Goal: Task Accomplishment & Management: Use online tool/utility

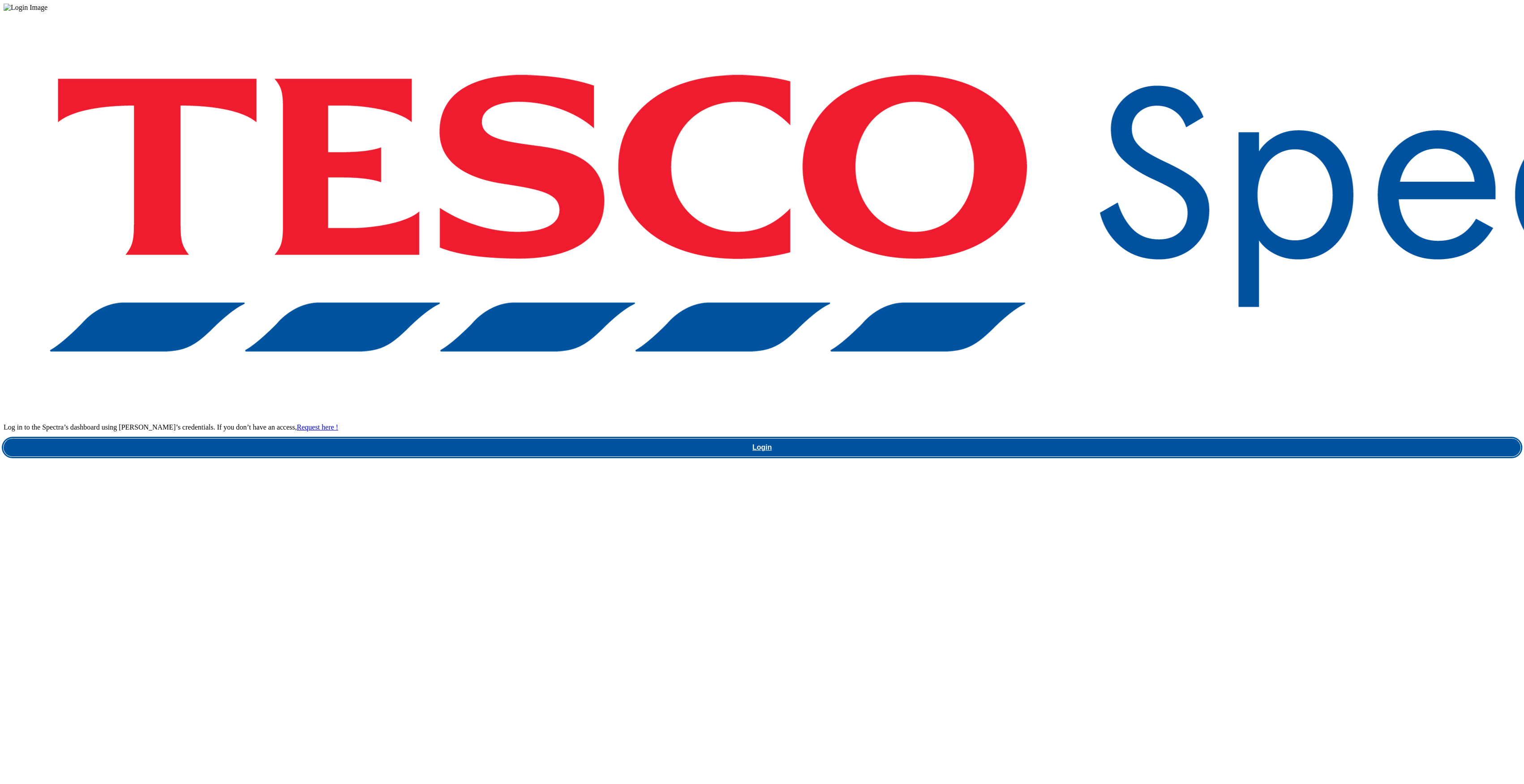
click at [1124, 439] on link "Login" at bounding box center [762, 448] width 1517 height 18
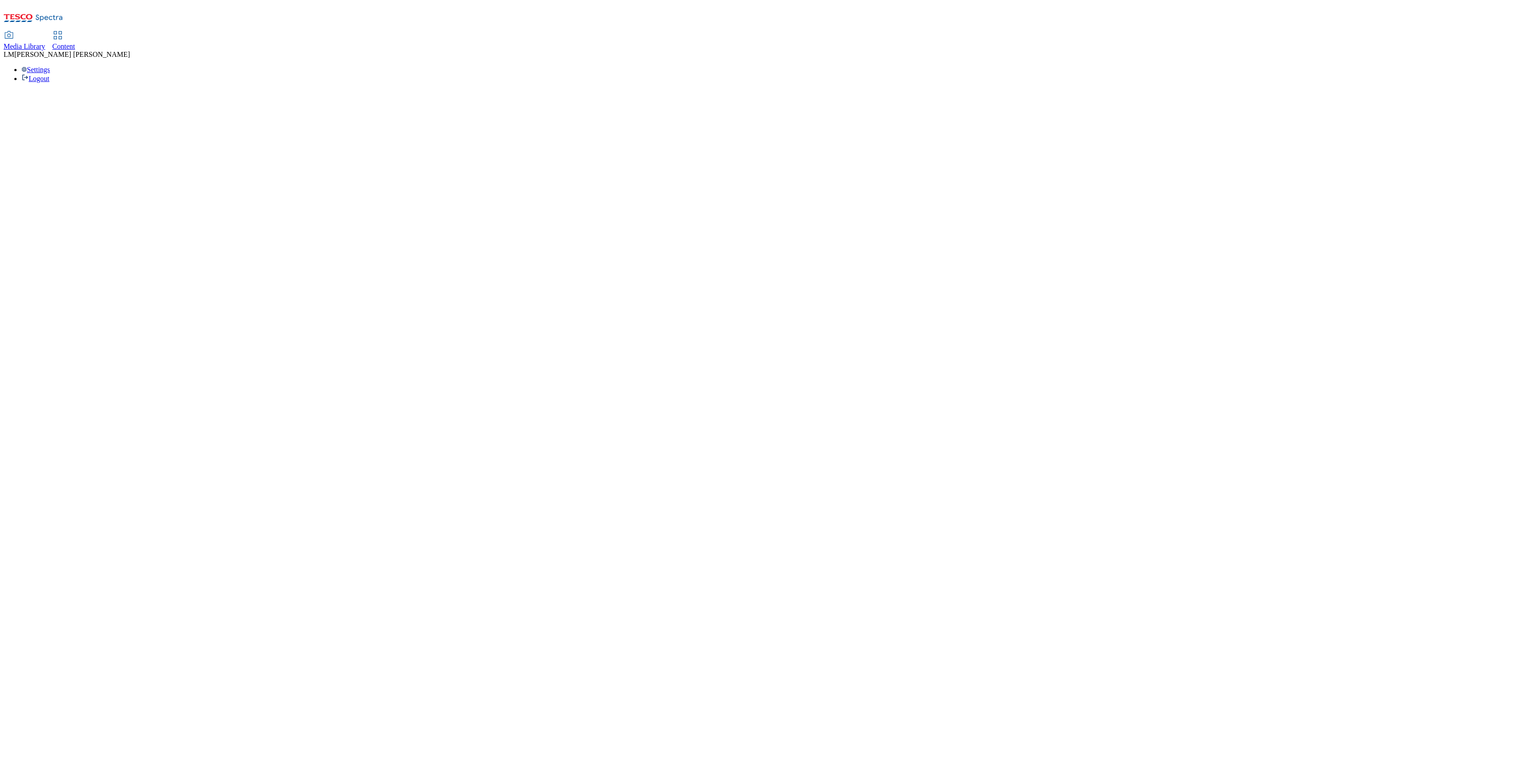
select select "ghs-[GEOGRAPHIC_DATA]"
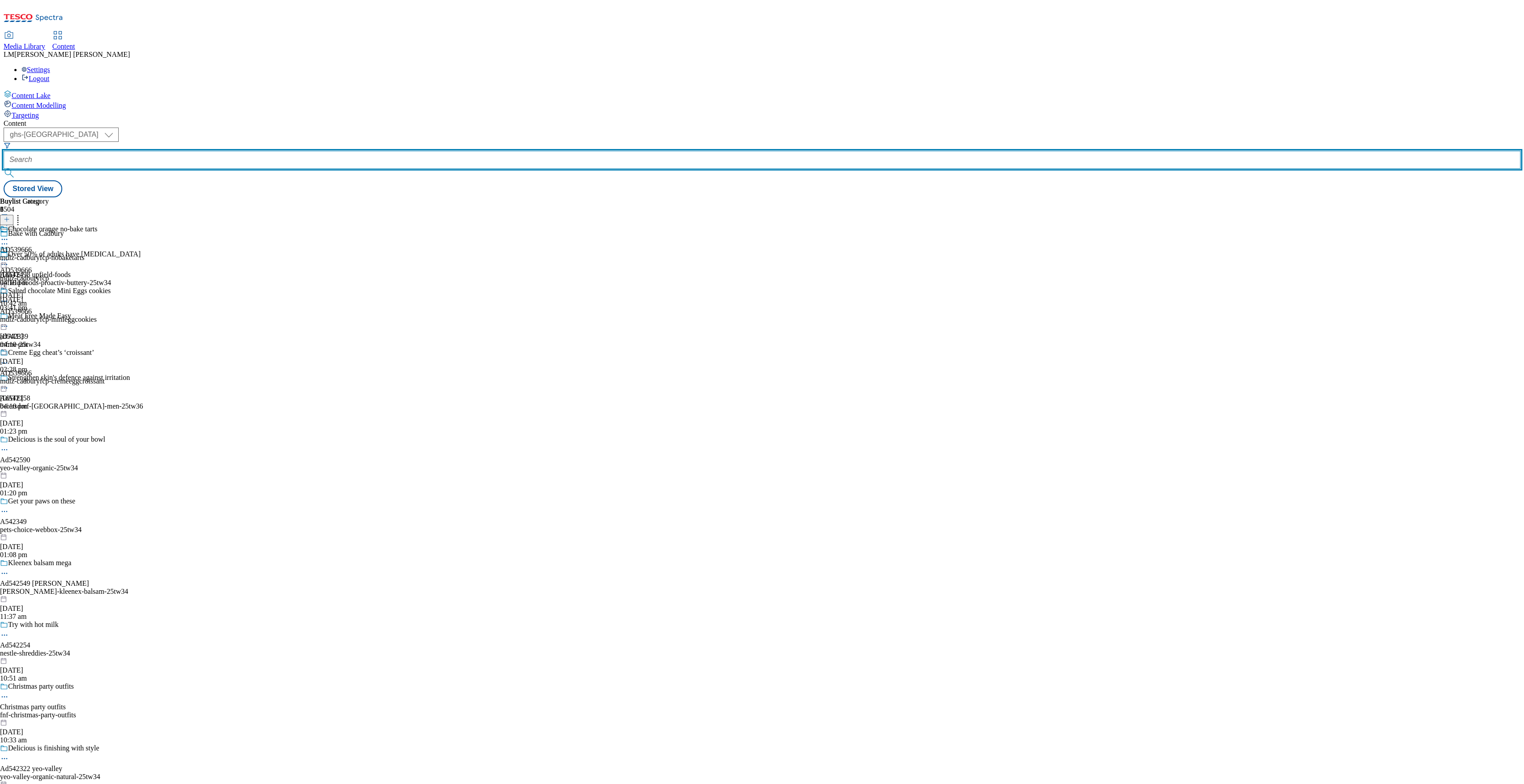
click at [218, 151] on input "text" at bounding box center [762, 160] width 1517 height 18
paste input "94194161"
type input "94194161"
click at [205, 151] on input "text" at bounding box center [762, 160] width 1517 height 18
paste input "542246"
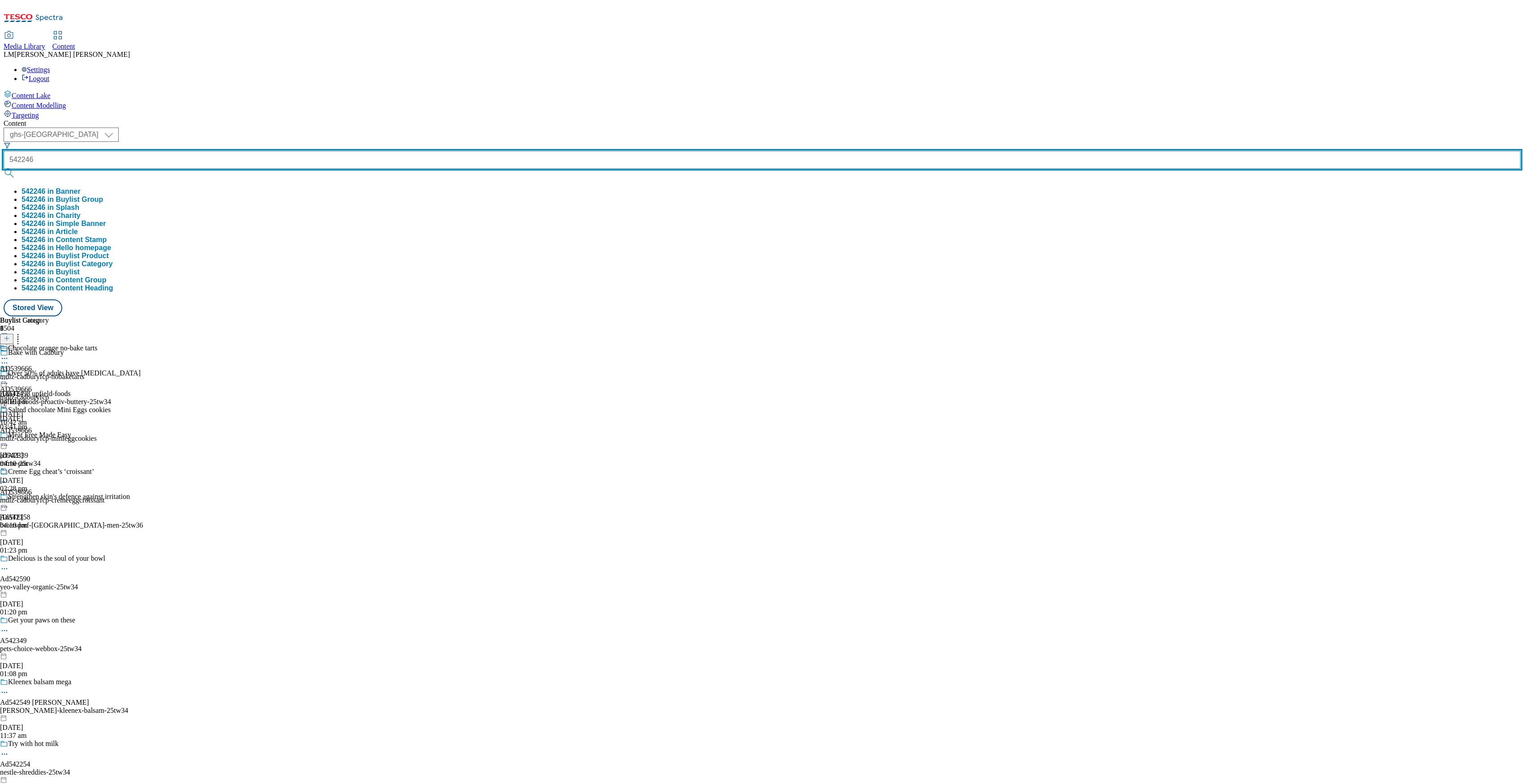
type input "542246"
click at [4, 169] on button "submit" at bounding box center [9, 173] width 12 height 9
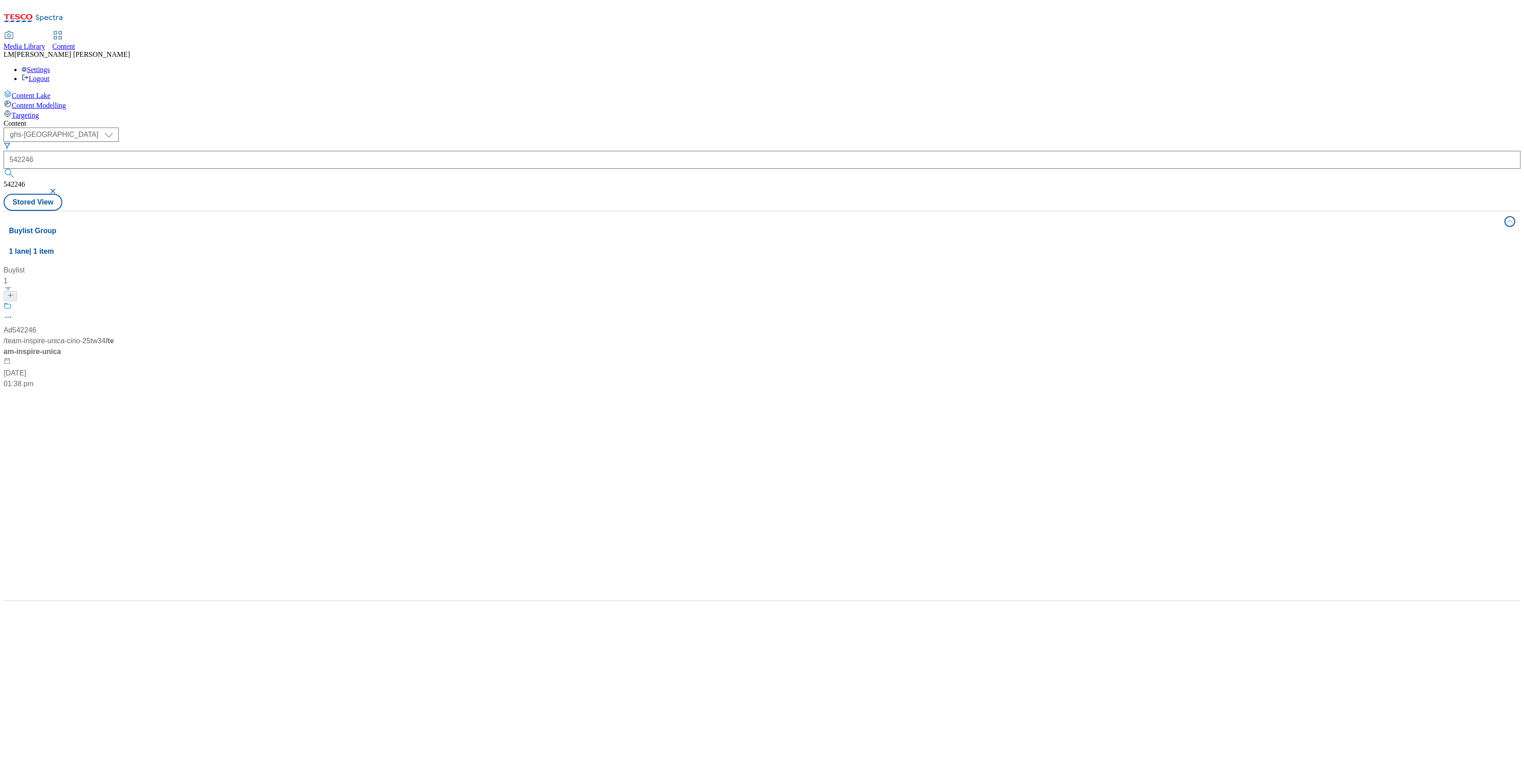
click at [410, 128] on div "( optional ) ghs-roi ghs-[GEOGRAPHIC_DATA] ghs-uk 542246 542246 Stored View" at bounding box center [762, 169] width 1517 height 83
click at [115, 302] on div "Ad542246 / team-inspire-unica-cirio-25tw34 / team-inspire-unica [DATE] 01:38 pm" at bounding box center [59, 345] width 112 height 88
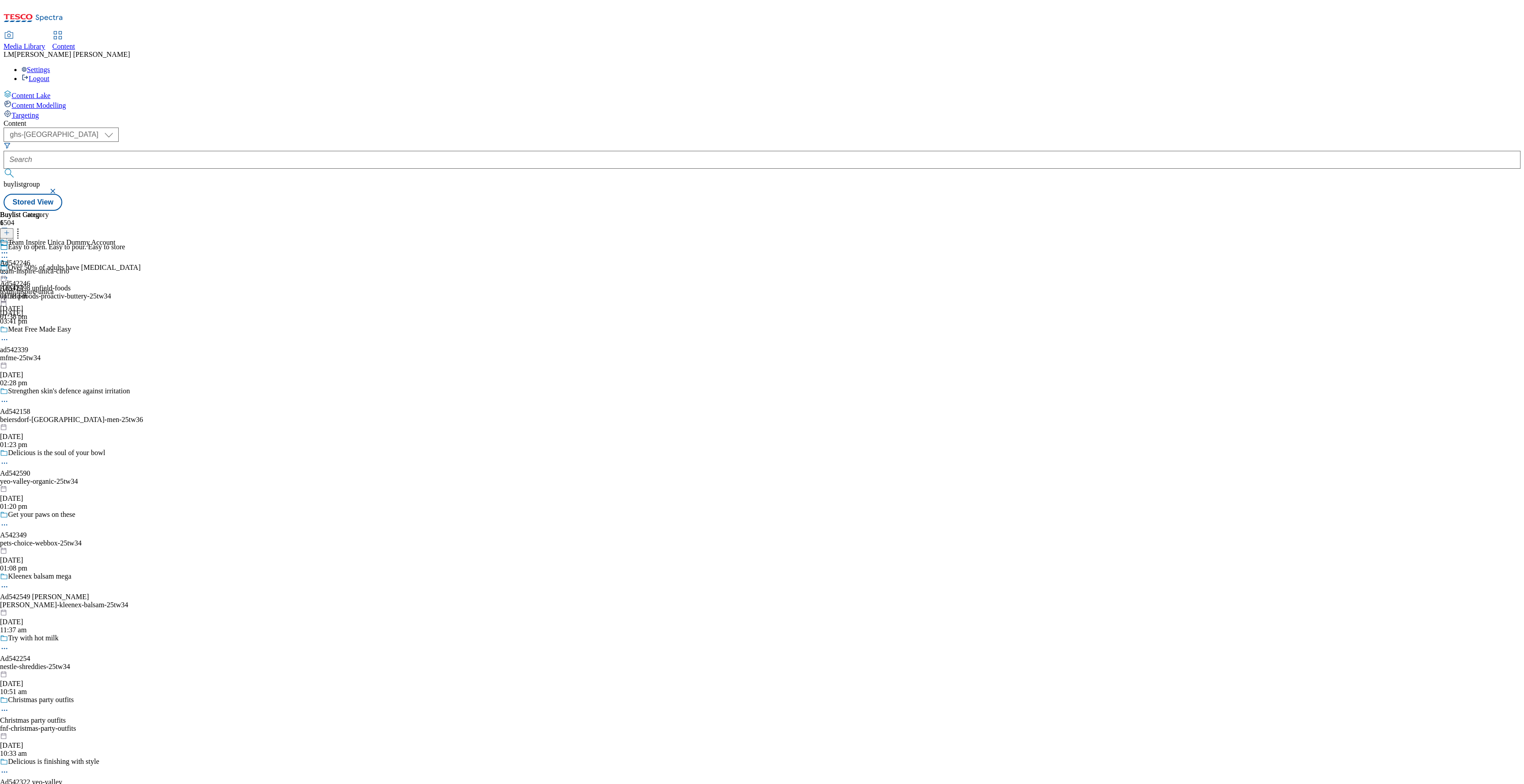
click at [54, 288] on div "team-inspire-unica" at bounding box center [27, 292] width 54 height 8
click at [115, 267] on div "team-inspire-unica-cirio" at bounding box center [57, 271] width 115 height 8
click at [14, 229] on div at bounding box center [7, 233] width 14 height 8
click at [10, 229] on icon at bounding box center [7, 232] width 7 height 7
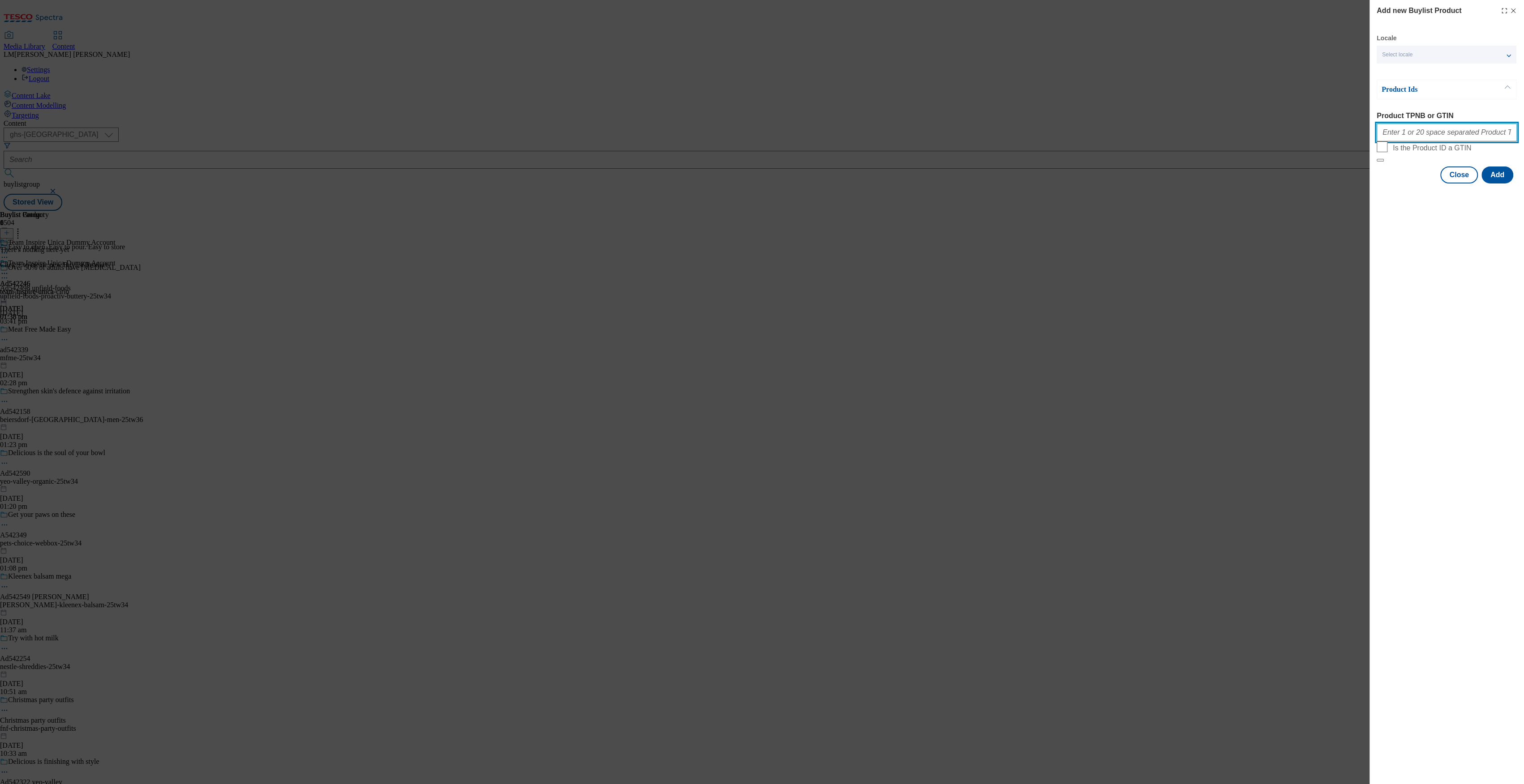
click at [1484, 132] on input "Product TPNB or GTIN" at bounding box center [1446, 132] width 140 height 18
paste input "94194161"
type input "94194161"
click at [1504, 183] on button "Add" at bounding box center [1497, 175] width 32 height 17
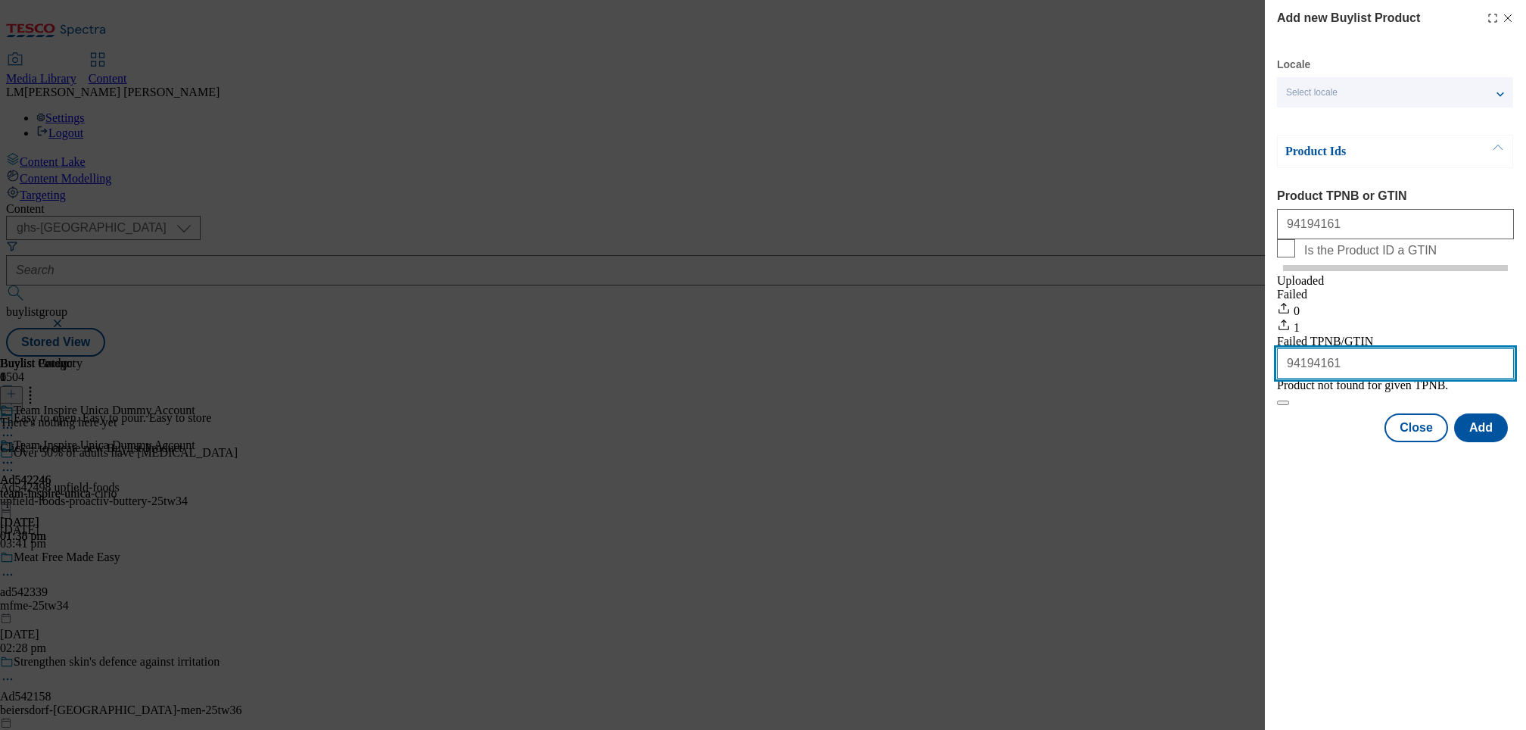
drag, startPoint x: 1357, startPoint y: 396, endPoint x: 1192, endPoint y: 394, distance: 164.3
click at [1192, 394] on div "Add new Buylist Product Locale Select locale English Welsh Product Ids Product …" at bounding box center [763, 365] width 1526 height 730
paste input "055251309"
type input "055251309"
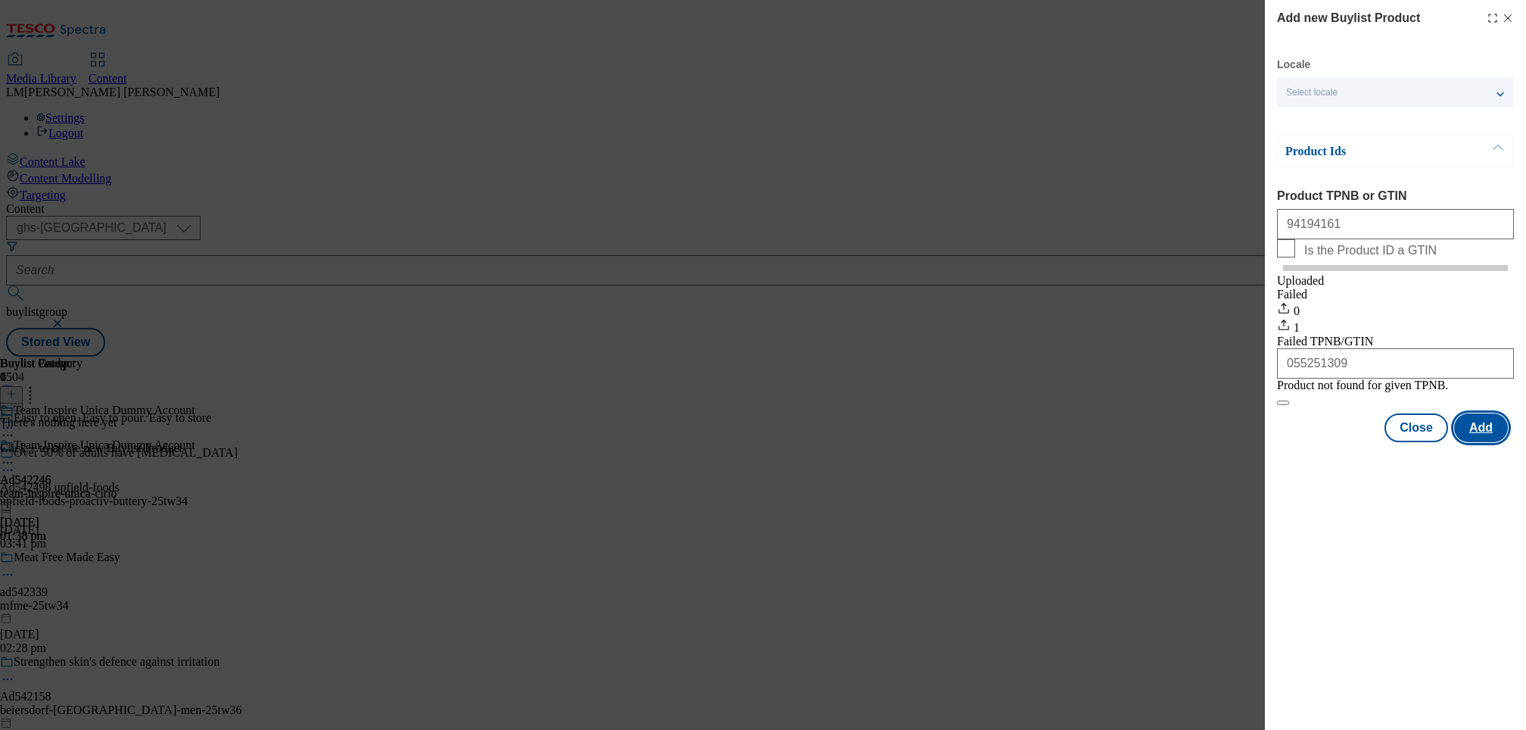
click at [1479, 442] on button "Add" at bounding box center [1481, 427] width 54 height 29
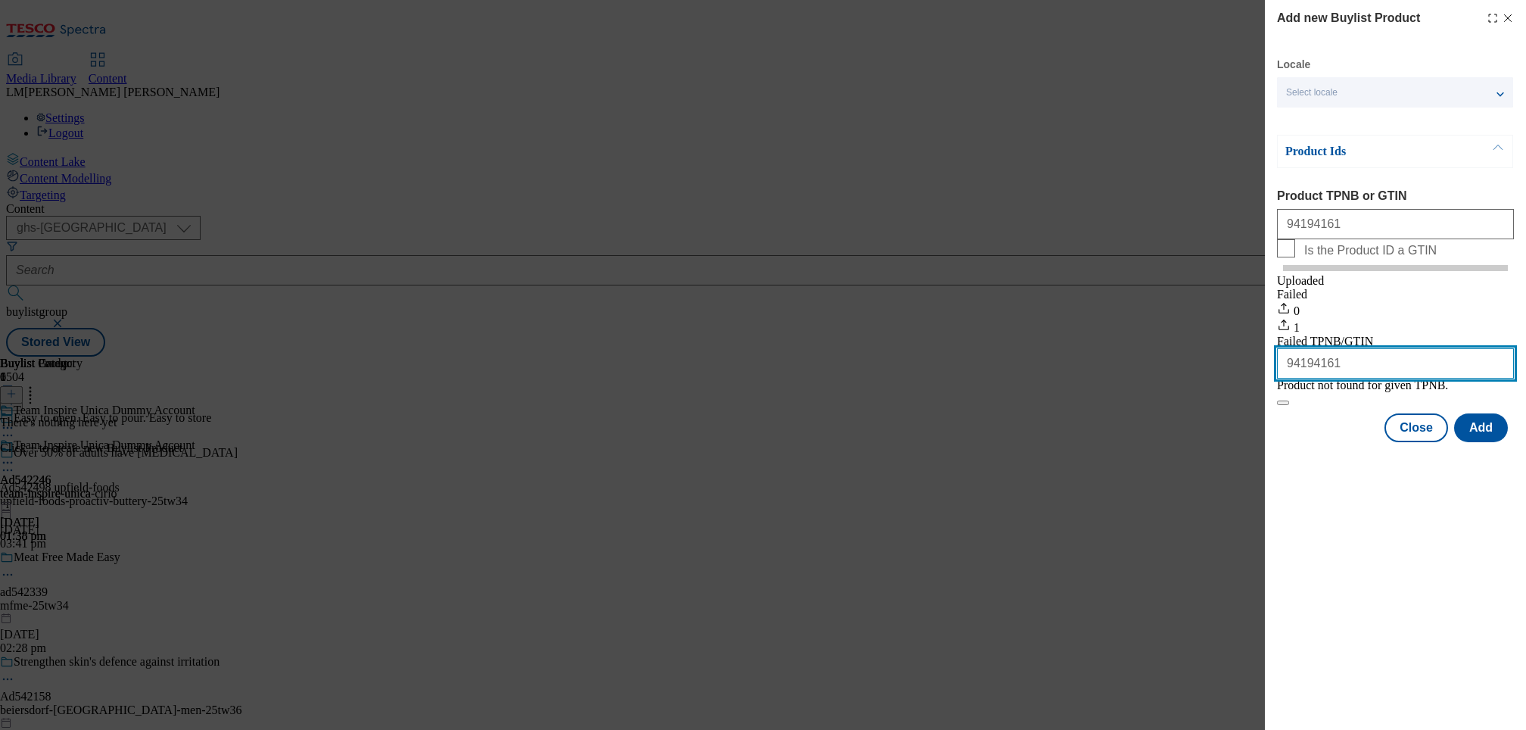
click at [1304, 378] on input "94194161" at bounding box center [1395, 363] width 237 height 30
paste input "055251309"
click at [1293, 378] on input "055251309" at bounding box center [1395, 363] width 237 height 30
type input "55251309"
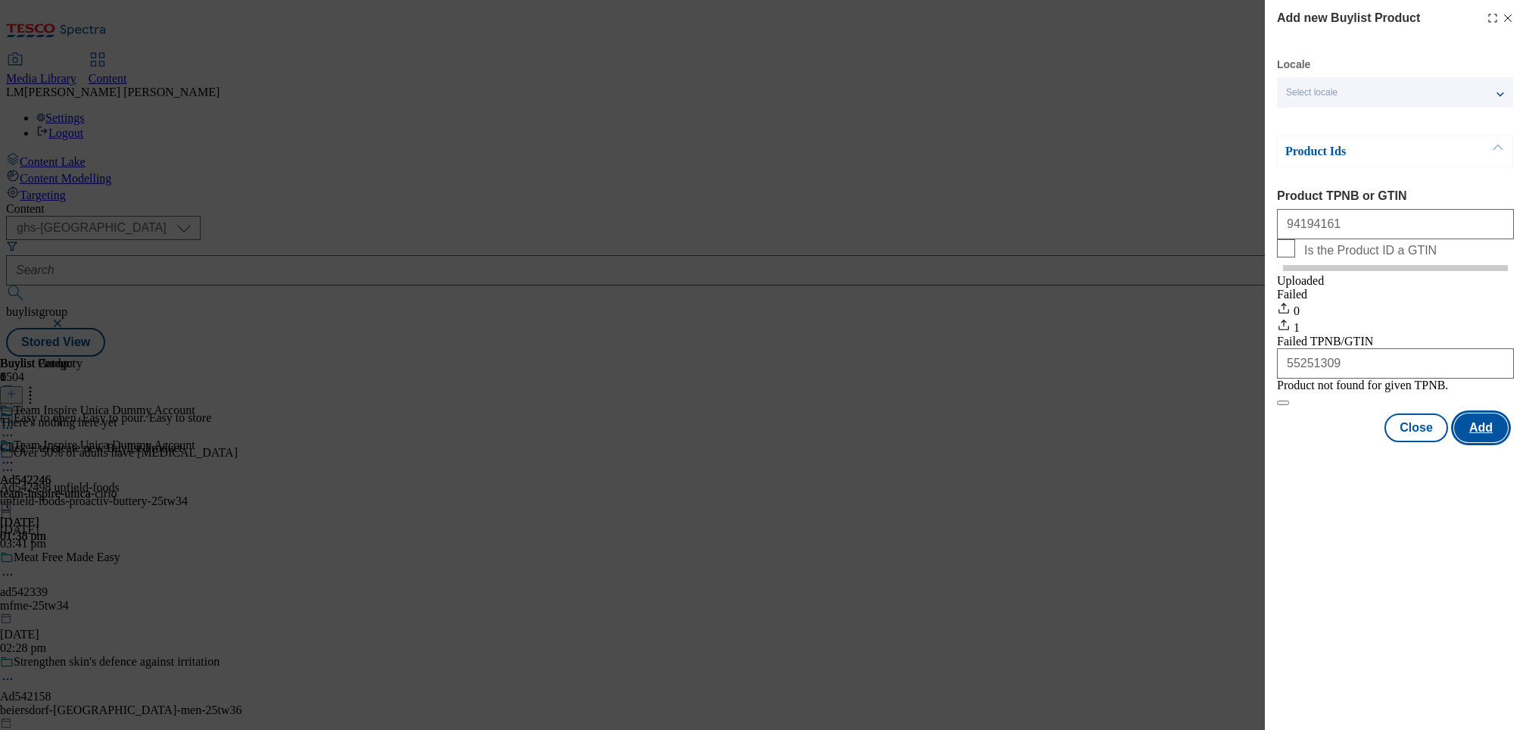
click at [1481, 442] on button "Add" at bounding box center [1481, 427] width 54 height 29
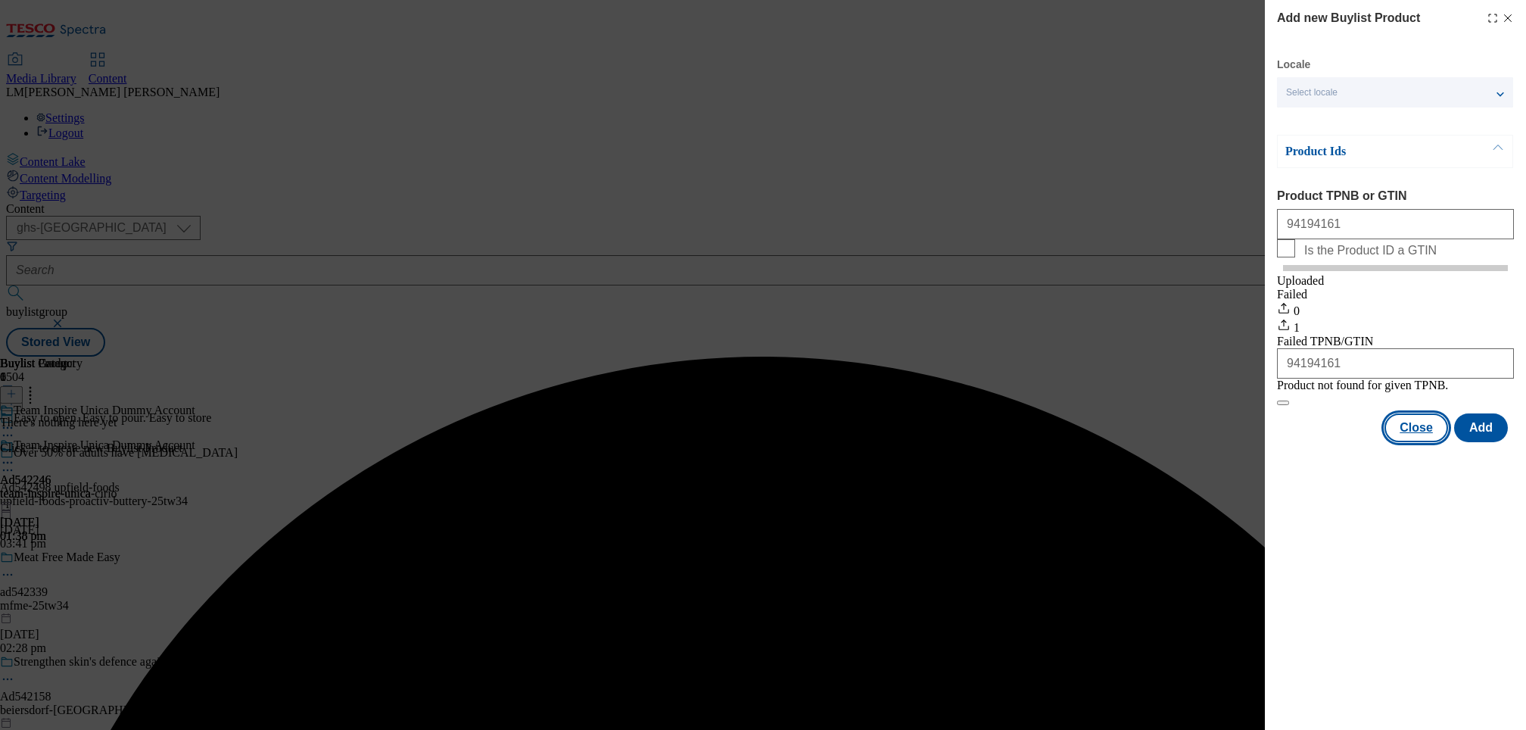
click at [1418, 442] on button "Close" at bounding box center [1417, 427] width 64 height 29
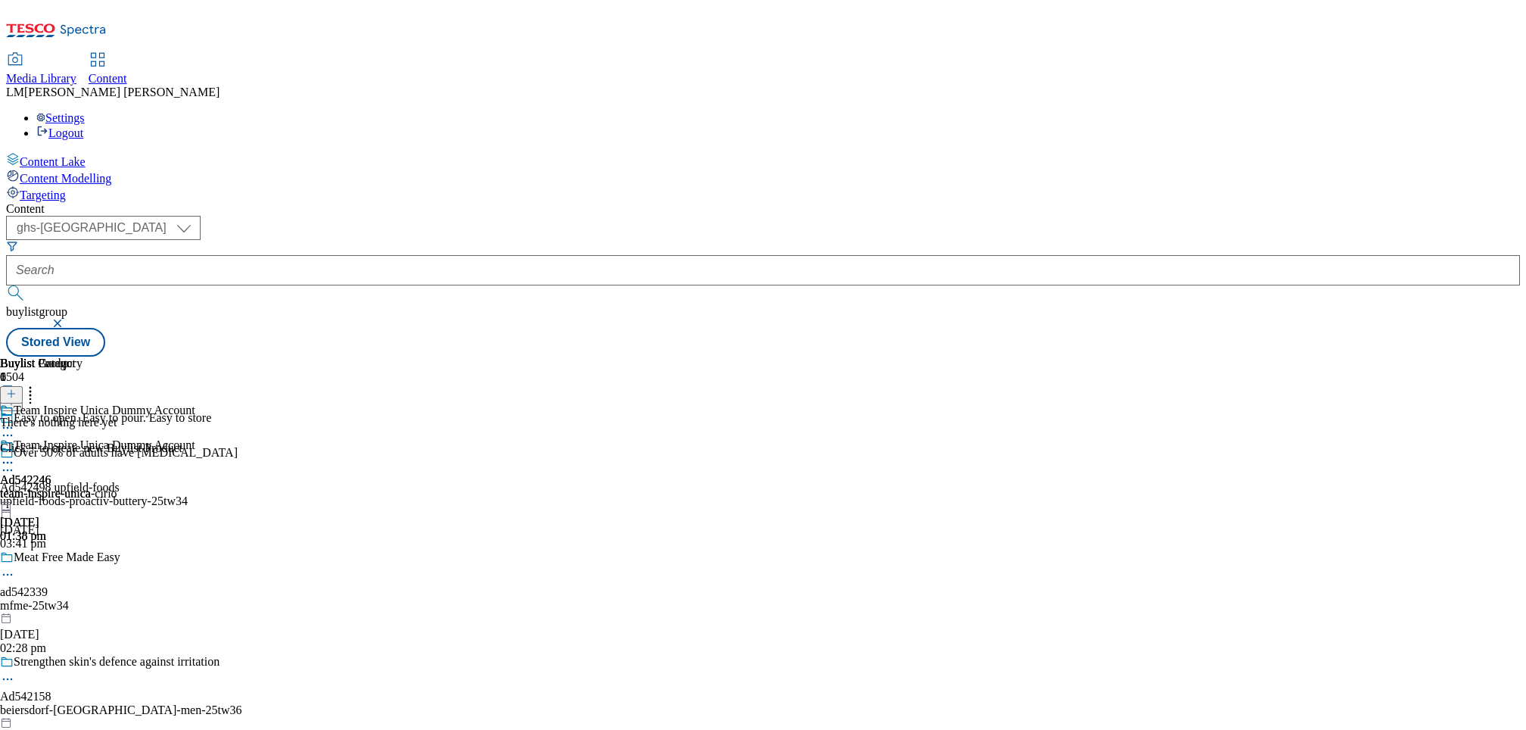
click at [17, 388] on icon at bounding box center [11, 393] width 11 height 11
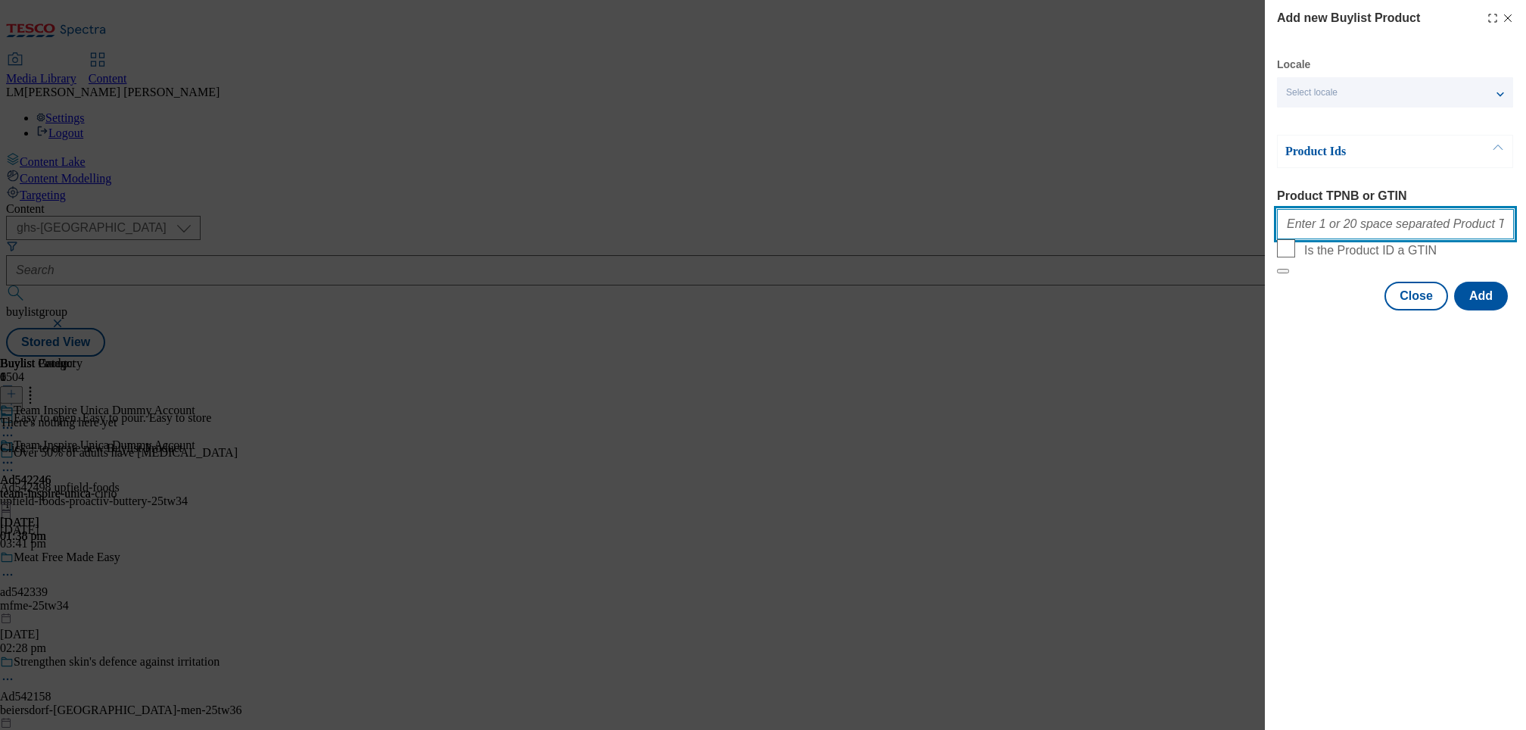
click at [1373, 236] on input "Product TPNB or GTIN" at bounding box center [1395, 224] width 237 height 30
paste input "055251309"
type input "055251309"
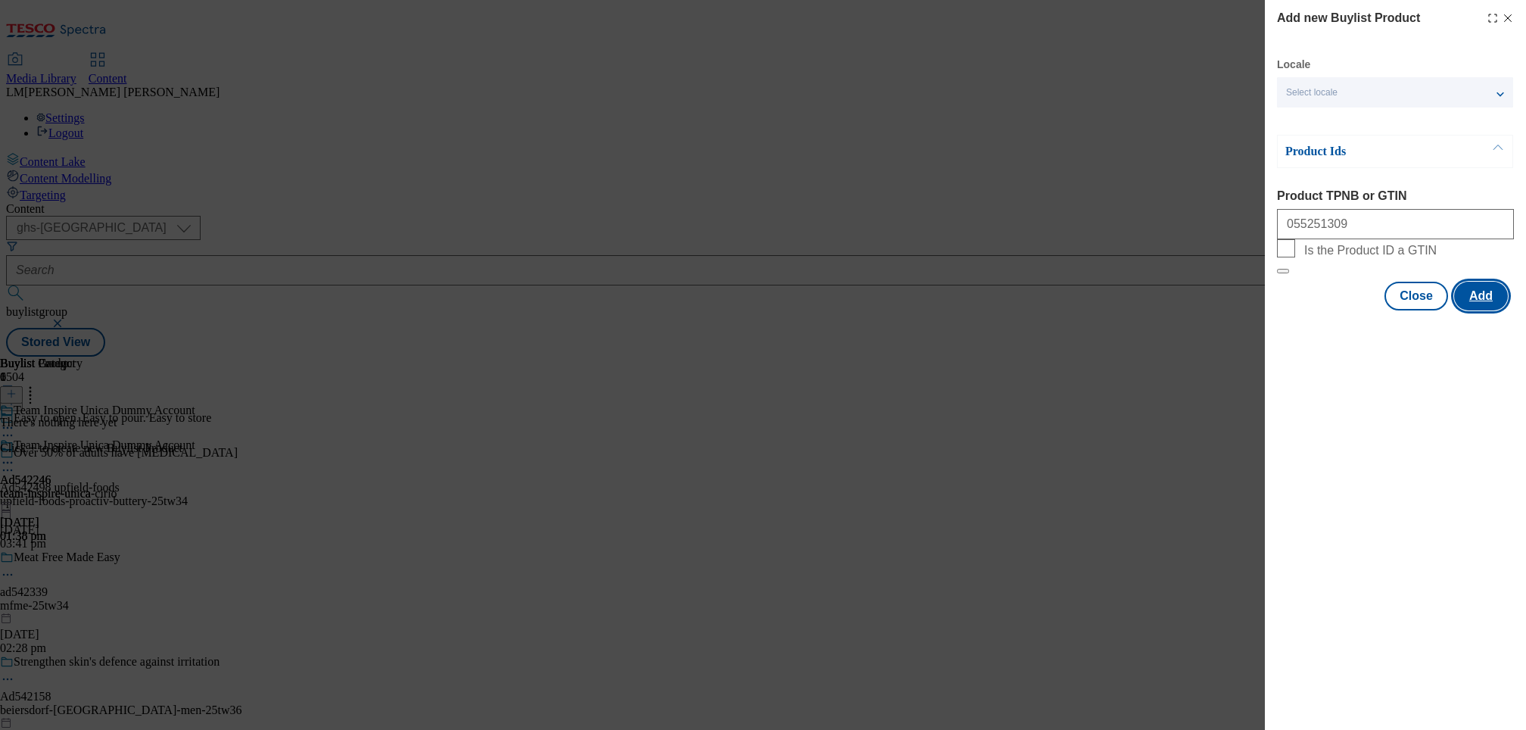
click at [1495, 310] on button "Add" at bounding box center [1481, 296] width 54 height 29
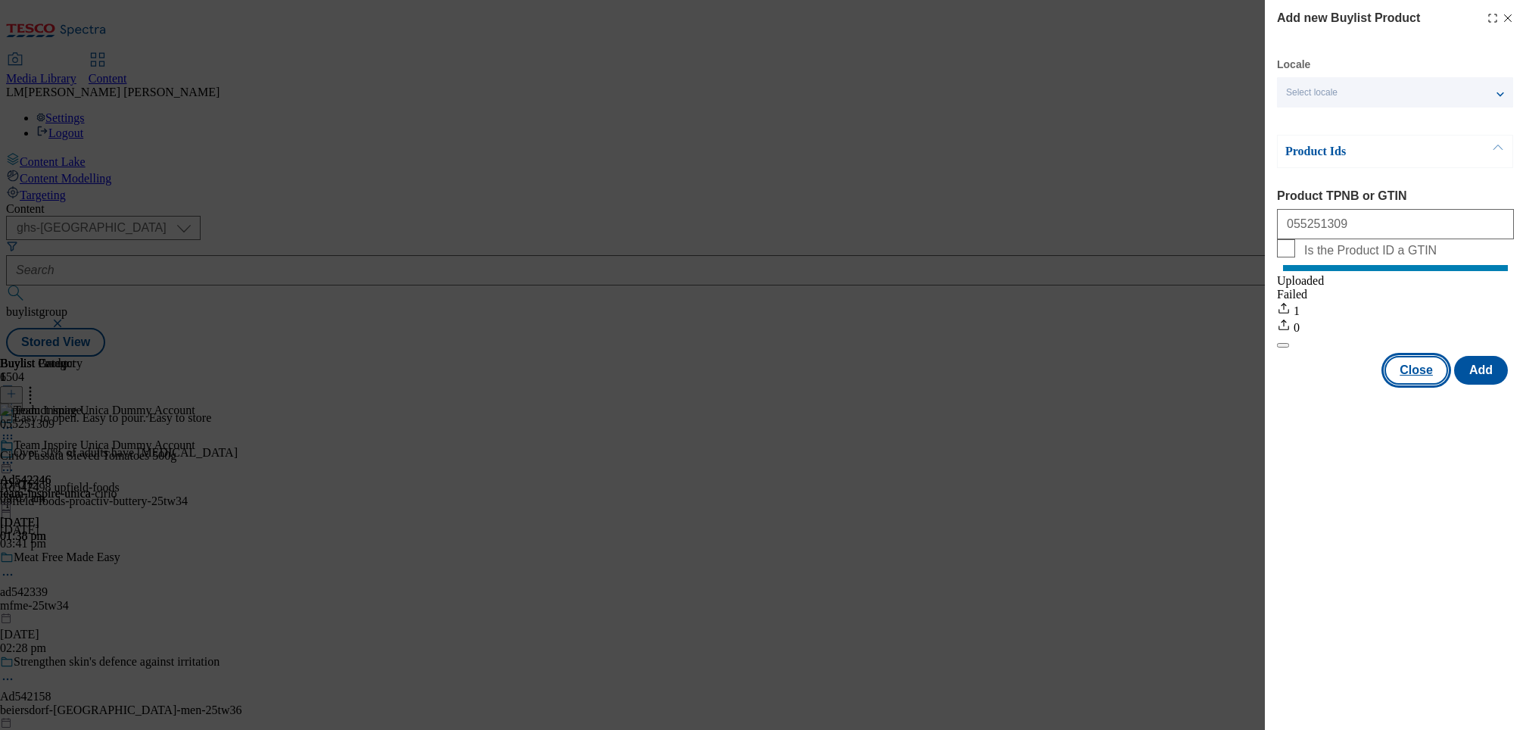
click at [1415, 382] on button "Close" at bounding box center [1417, 370] width 64 height 29
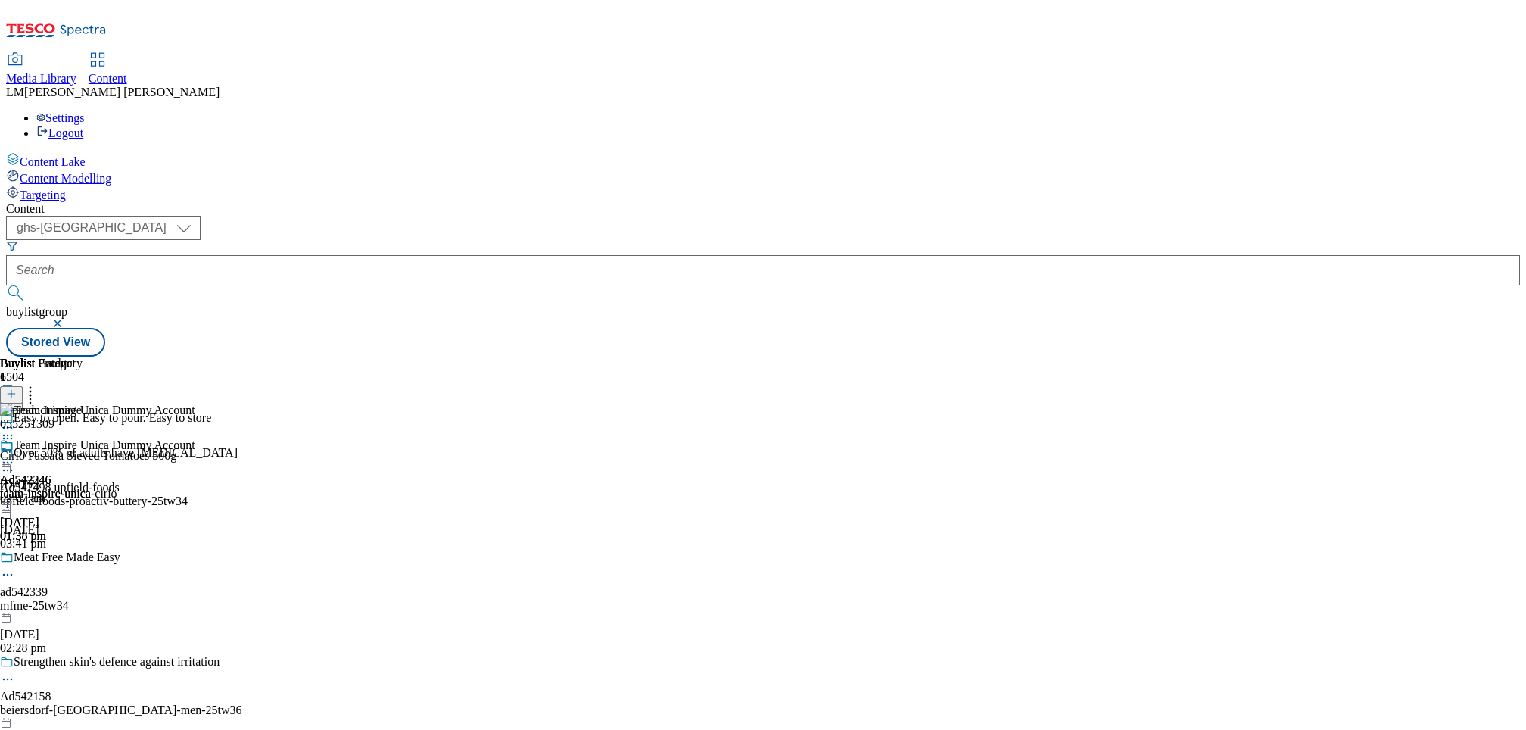
click at [15, 455] on icon at bounding box center [7, 462] width 15 height 15
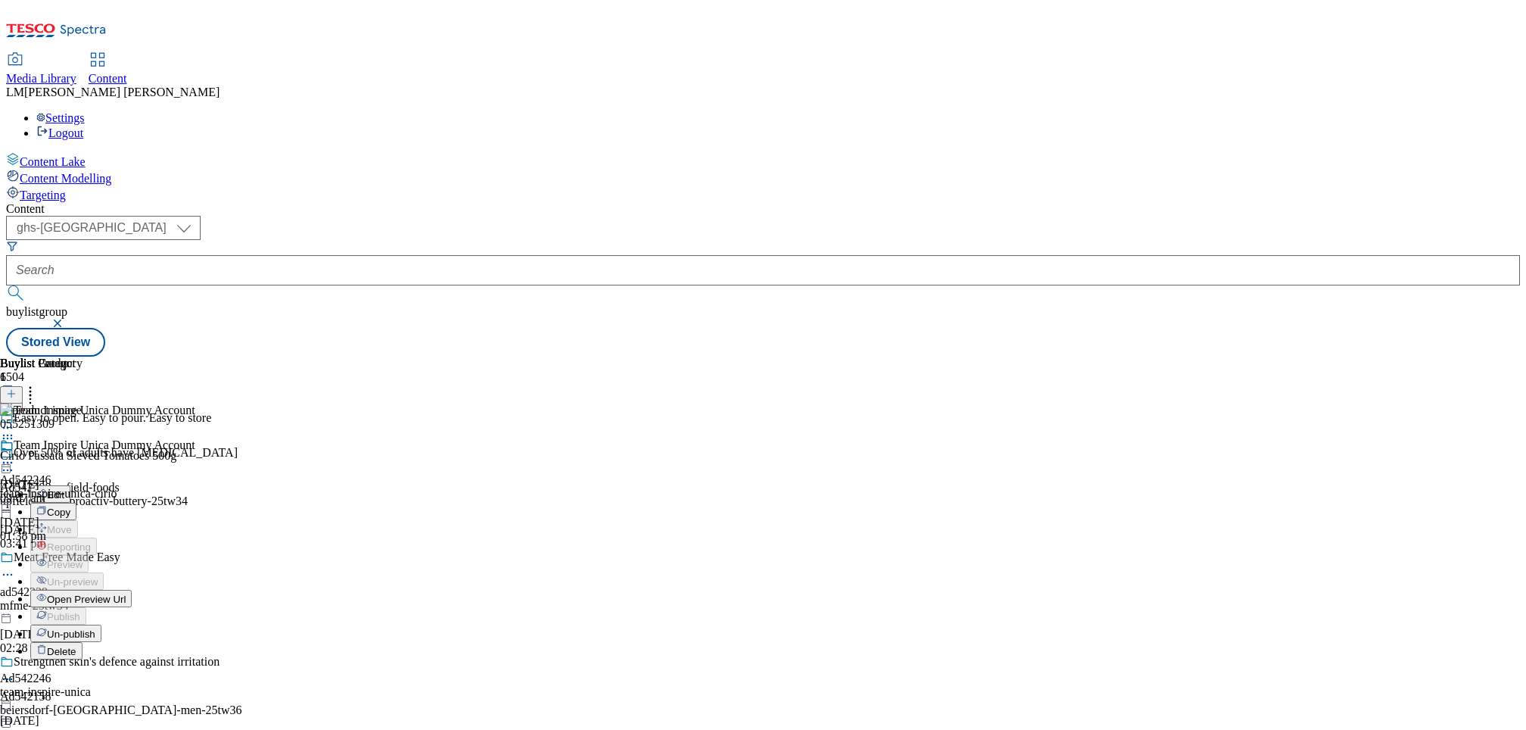
click at [95, 628] on span "Un-publish" at bounding box center [71, 633] width 48 height 11
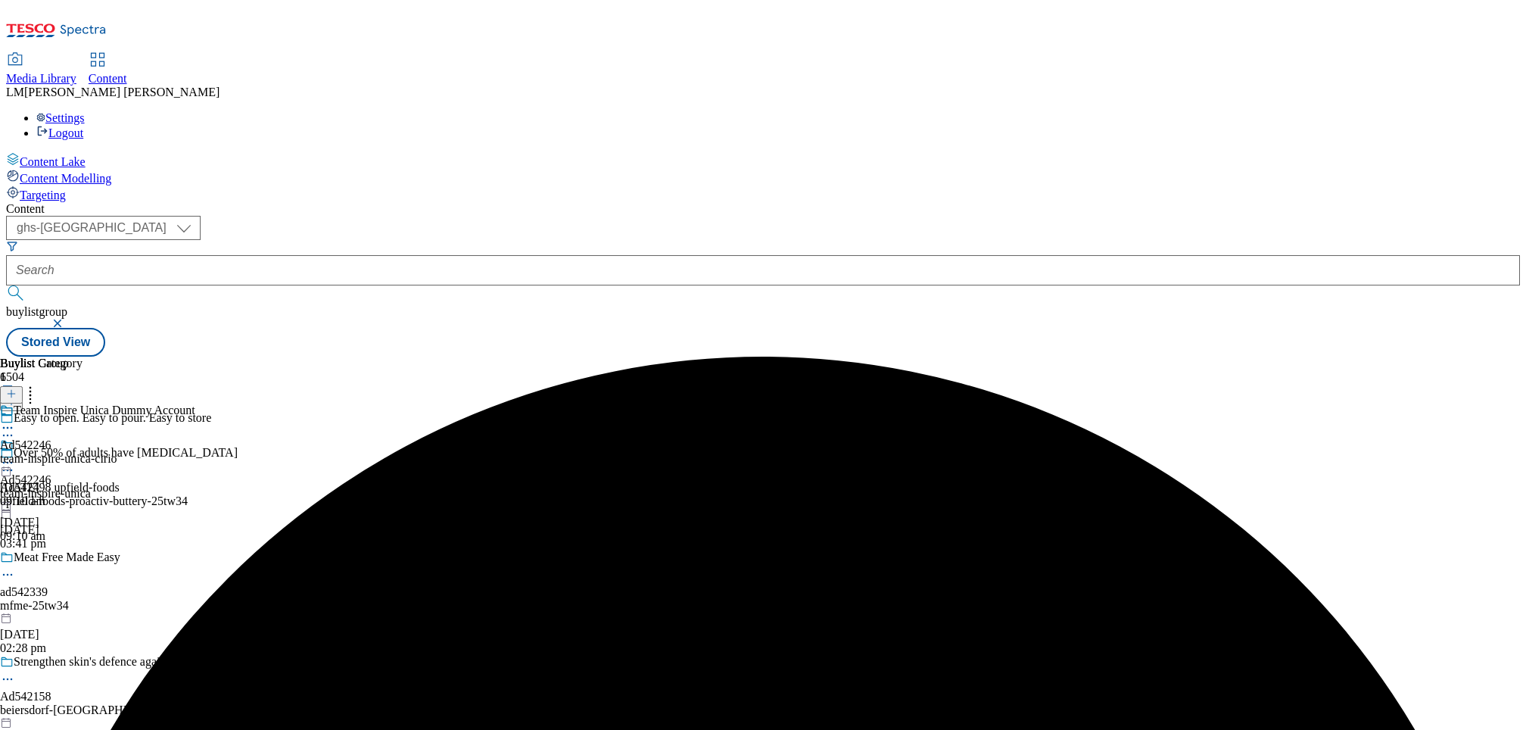
click at [15, 455] on icon at bounding box center [7, 462] width 15 height 15
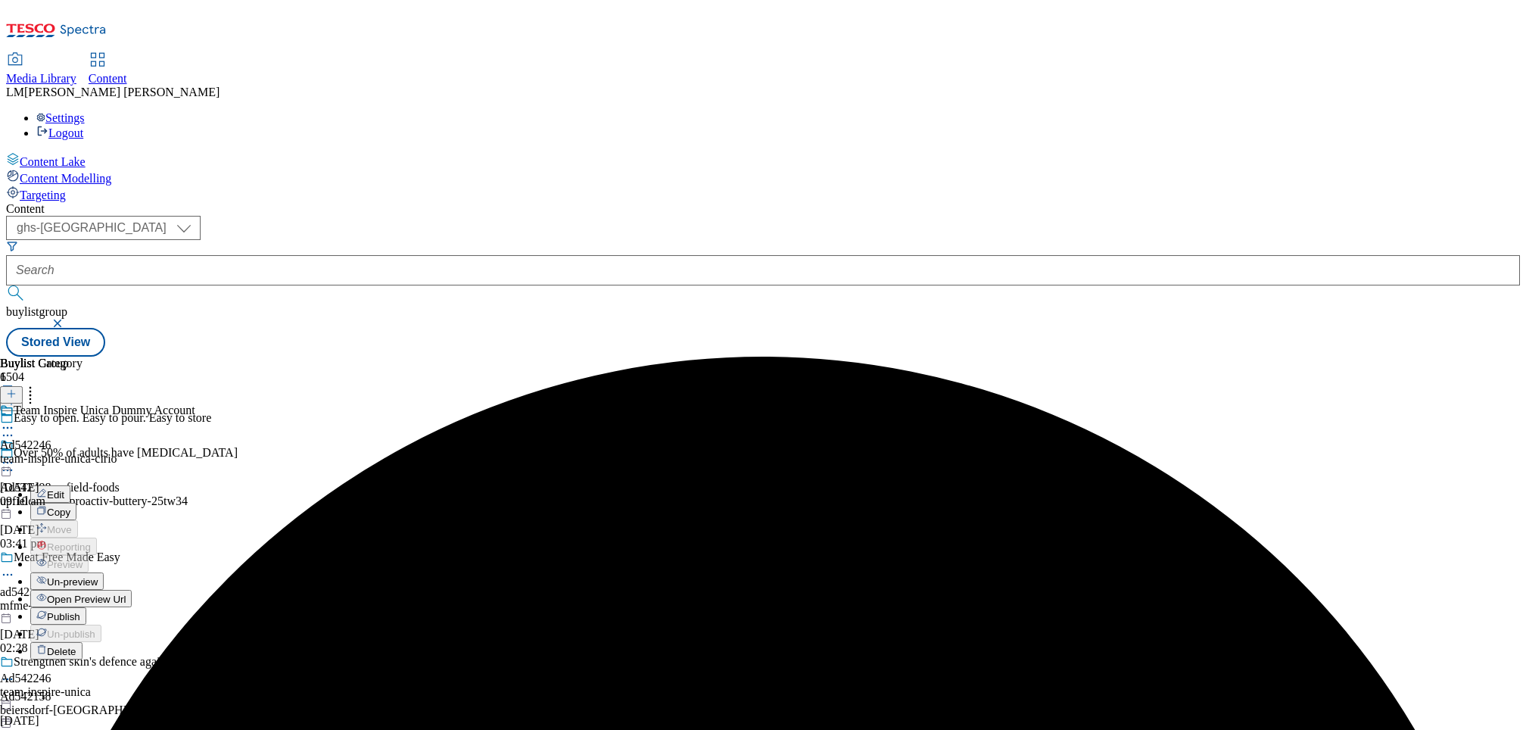
click at [98, 576] on span "Un-preview" at bounding box center [72, 581] width 51 height 11
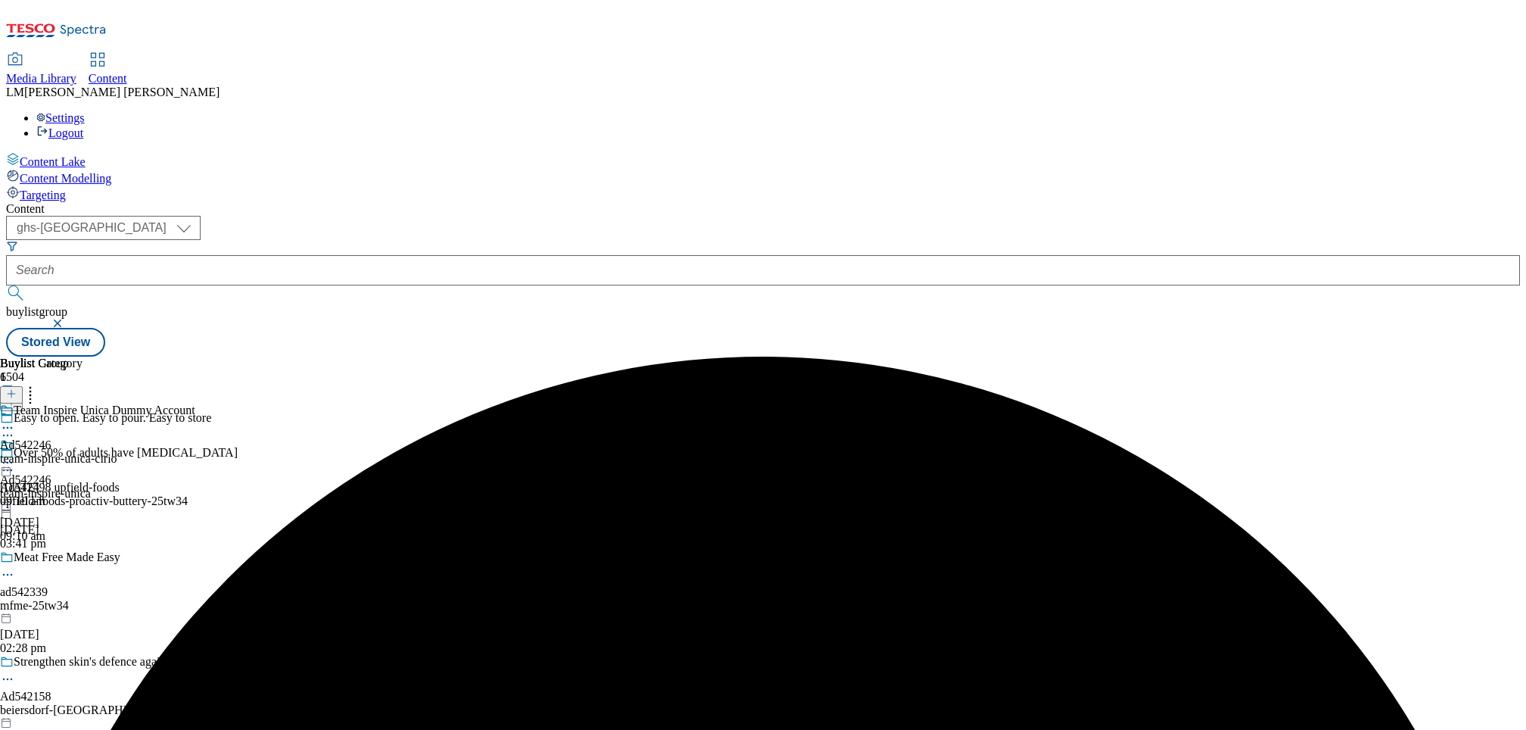
click at [195, 403] on div "Team Inspire Unica Dummy Account Ad542246 team-inspire-unica-cirio [DATE] 09:10…" at bounding box center [97, 455] width 195 height 104
click at [15, 431] on icon at bounding box center [7, 438] width 15 height 15
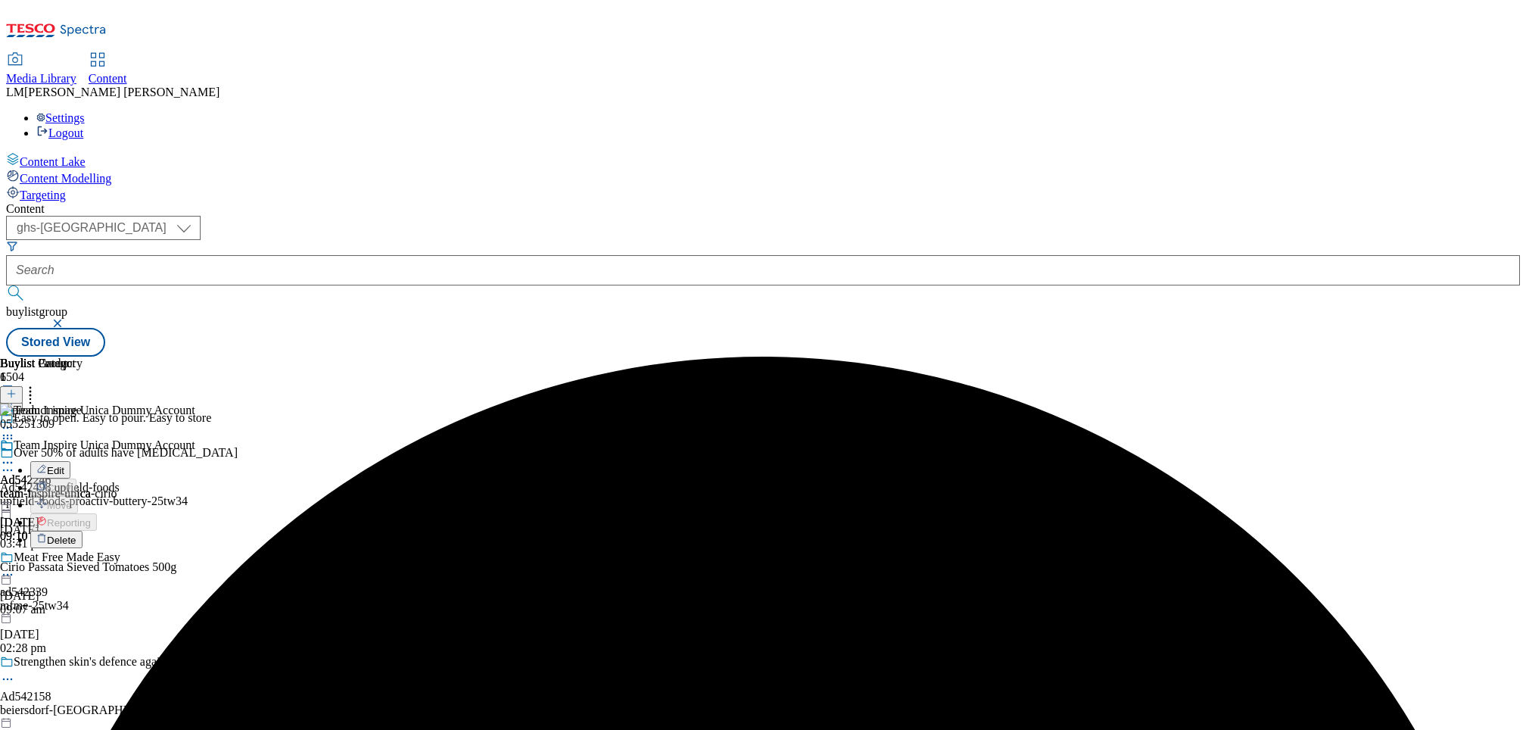
click at [76, 534] on span "Delete" at bounding box center [62, 539] width 30 height 11
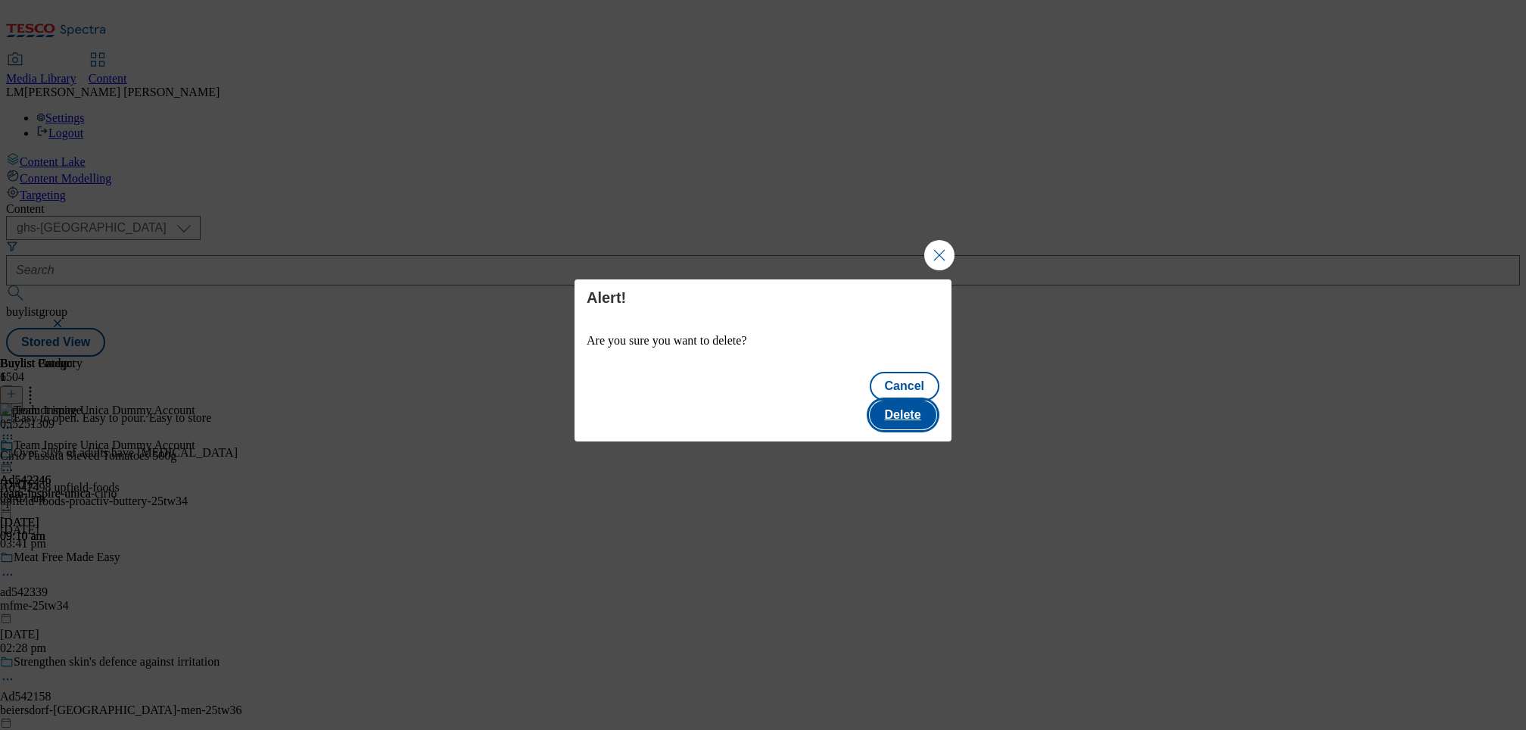
click at [901, 400] on button "Delete" at bounding box center [903, 414] width 67 height 29
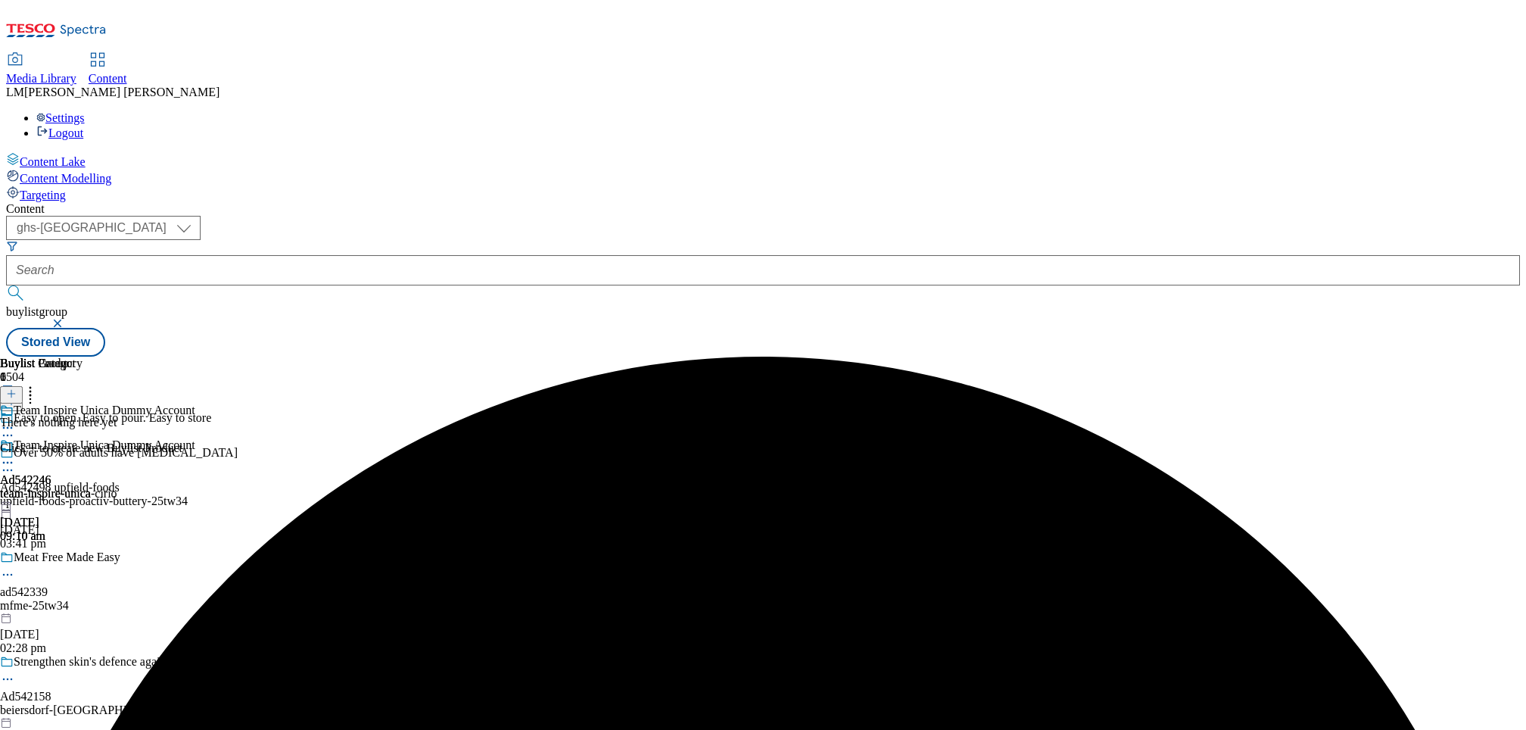
click at [23, 386] on button at bounding box center [11, 394] width 23 height 17
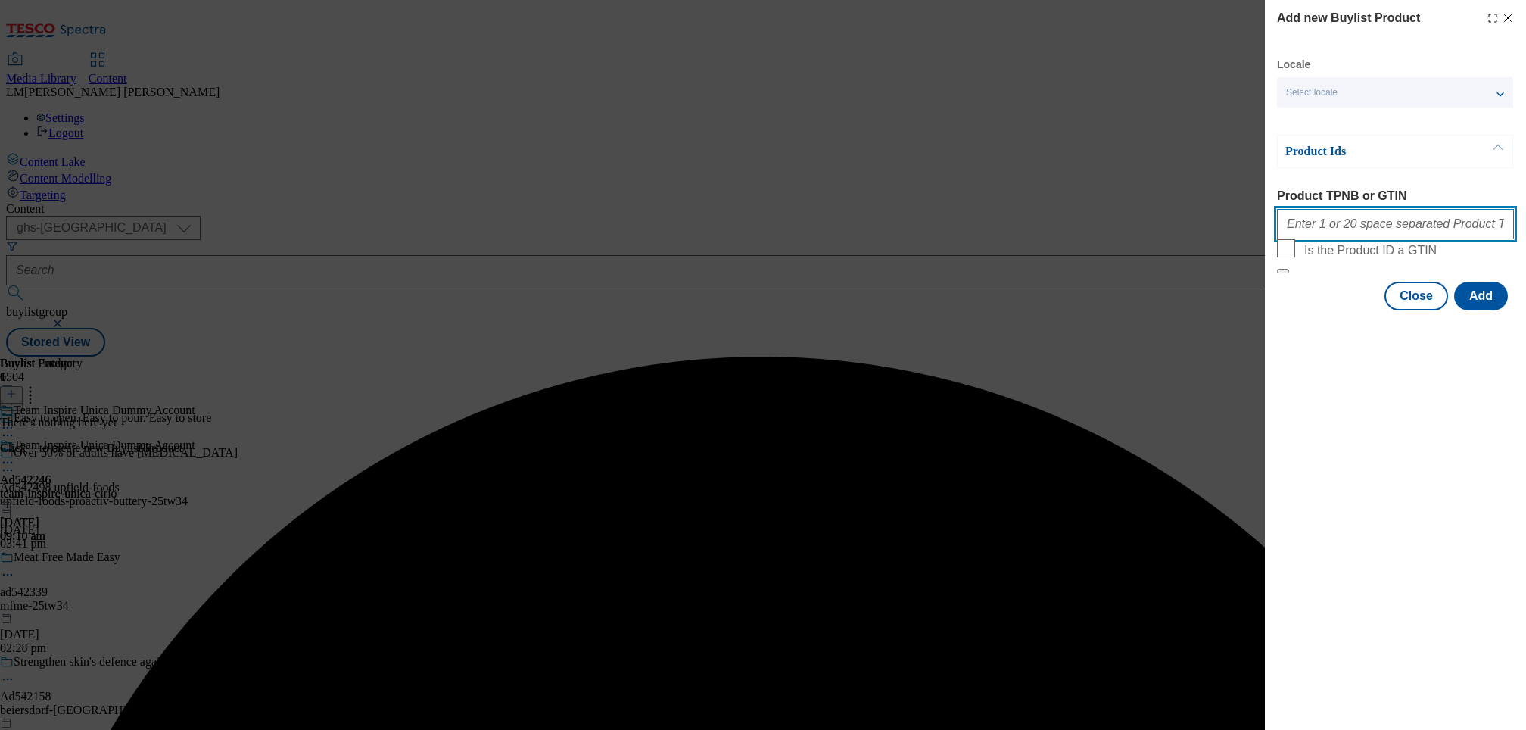
click at [1341, 227] on input "Product TPNB or GTIN" at bounding box center [1395, 224] width 237 height 30
paste input "055251309"
type input "055251309"
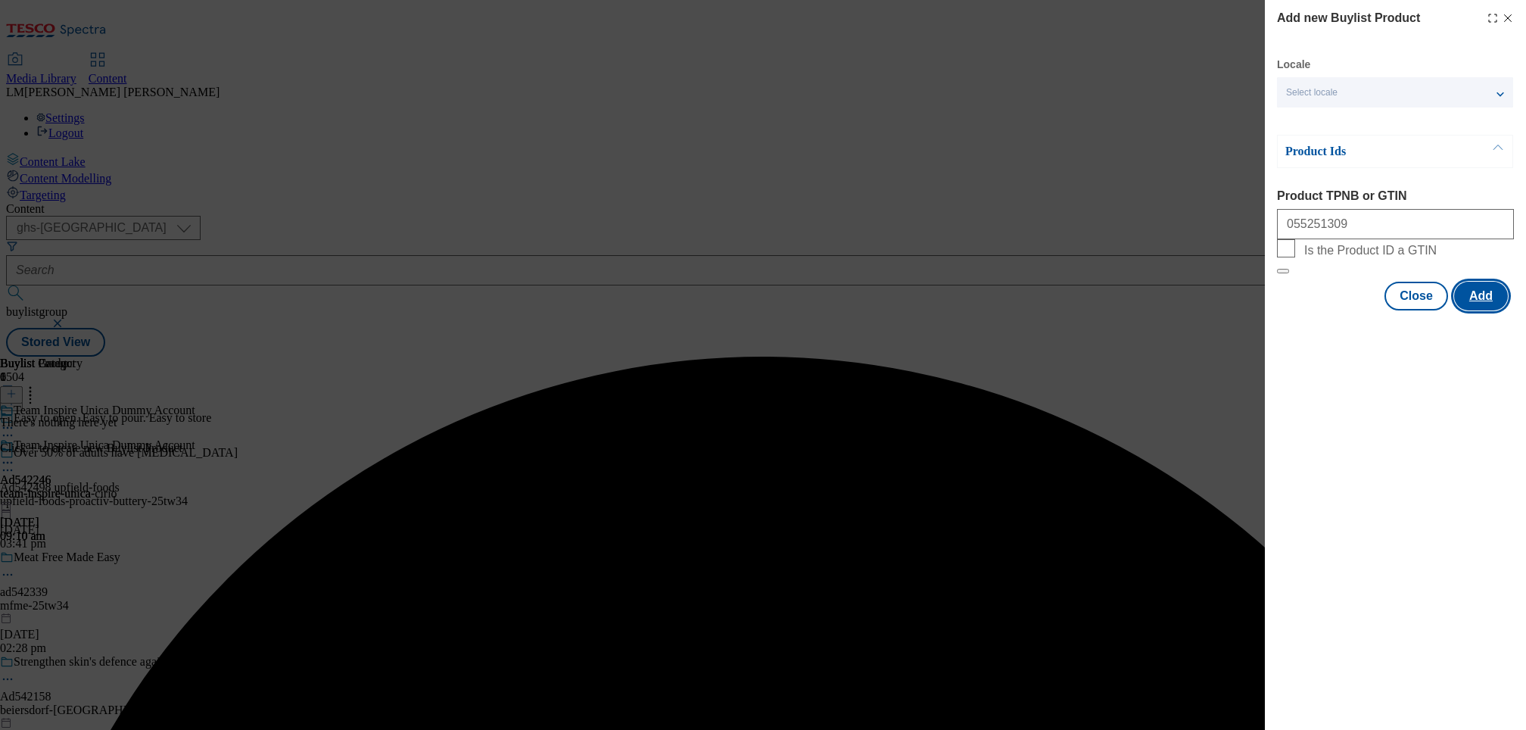
click at [1485, 310] on button "Add" at bounding box center [1481, 296] width 54 height 29
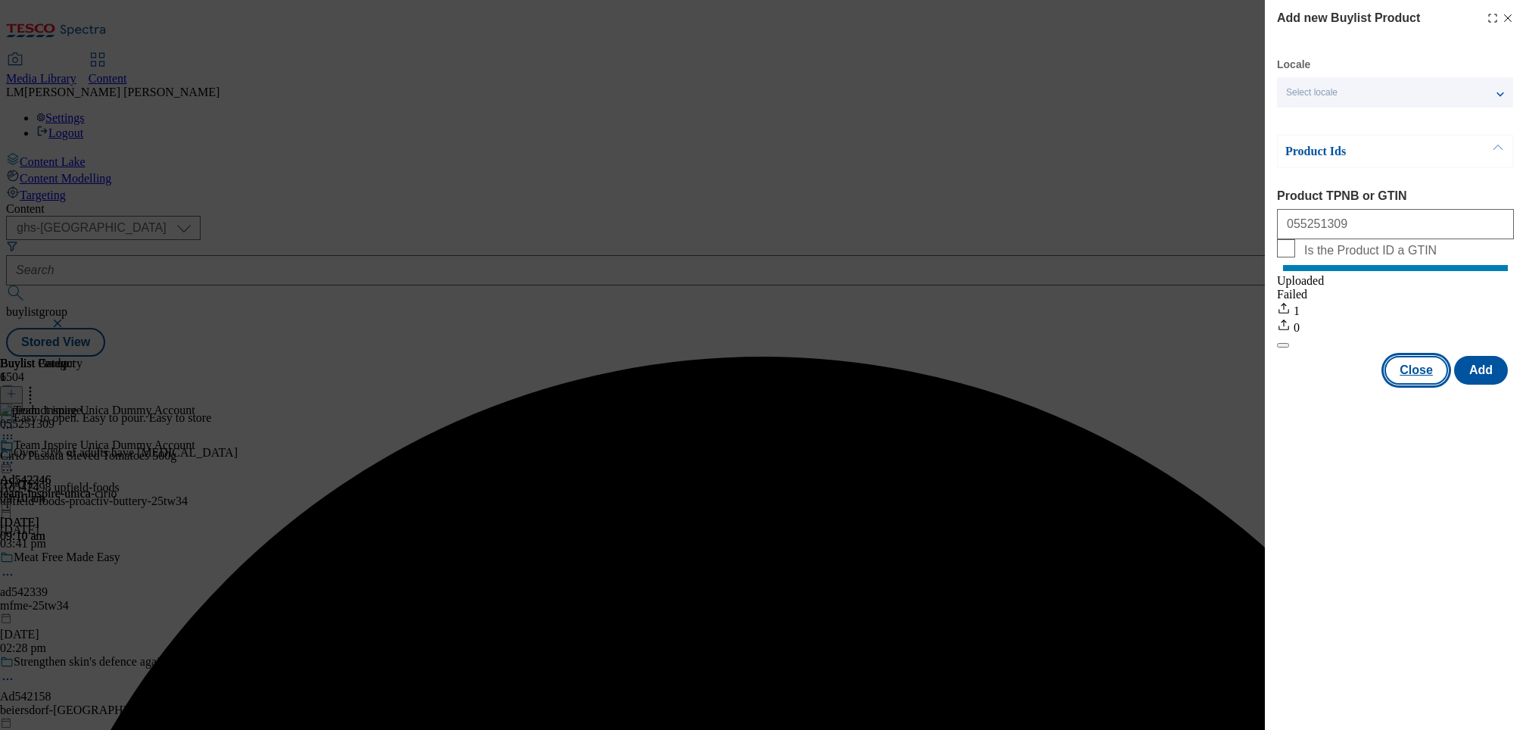
click at [1412, 385] on button "Close" at bounding box center [1417, 370] width 64 height 29
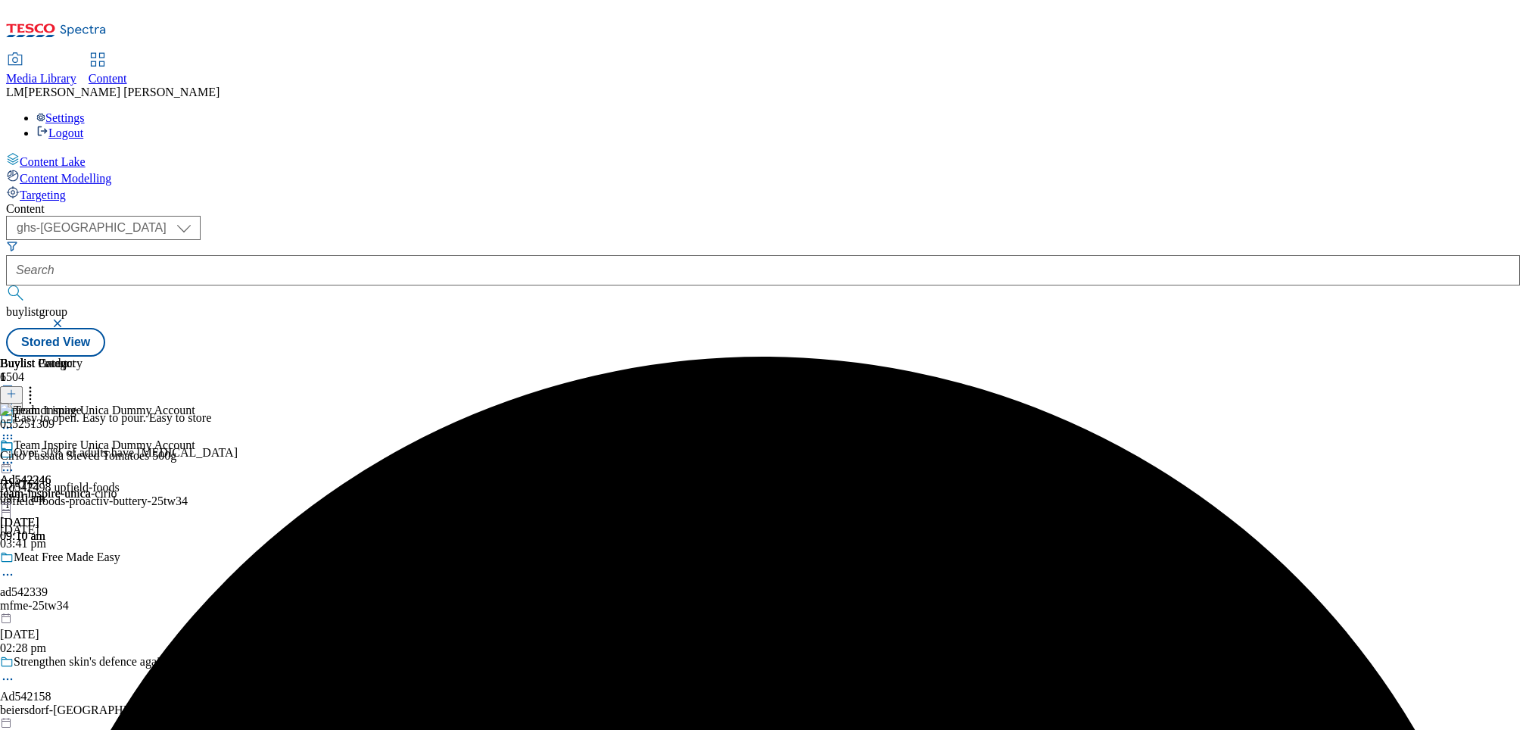
click at [15, 455] on icon at bounding box center [7, 462] width 15 height 15
click at [83, 559] on span "Preview" at bounding box center [65, 564] width 36 height 11
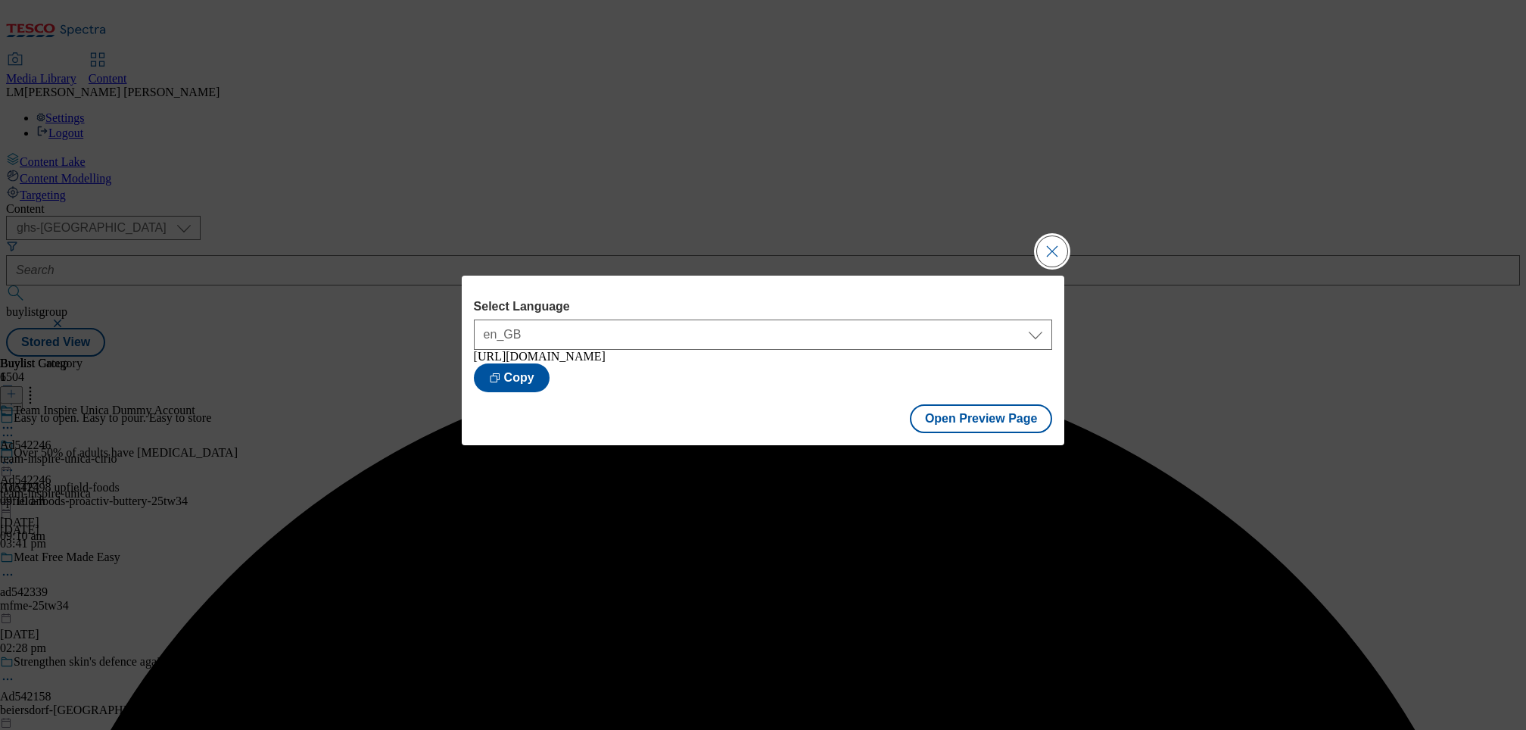
click at [1040, 239] on button "Close Modal" at bounding box center [1052, 251] width 30 height 30
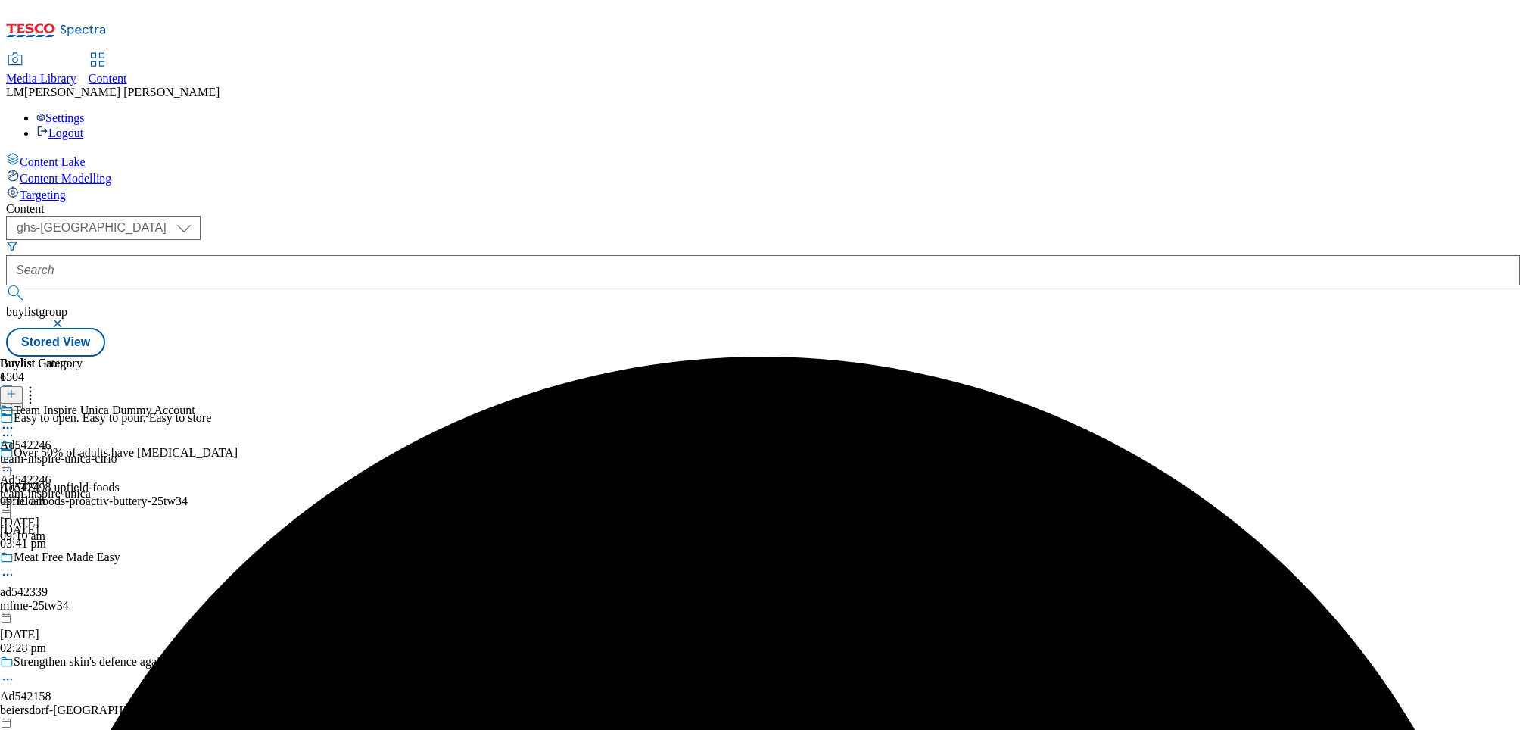
click at [15, 455] on icon at bounding box center [7, 462] width 15 height 15
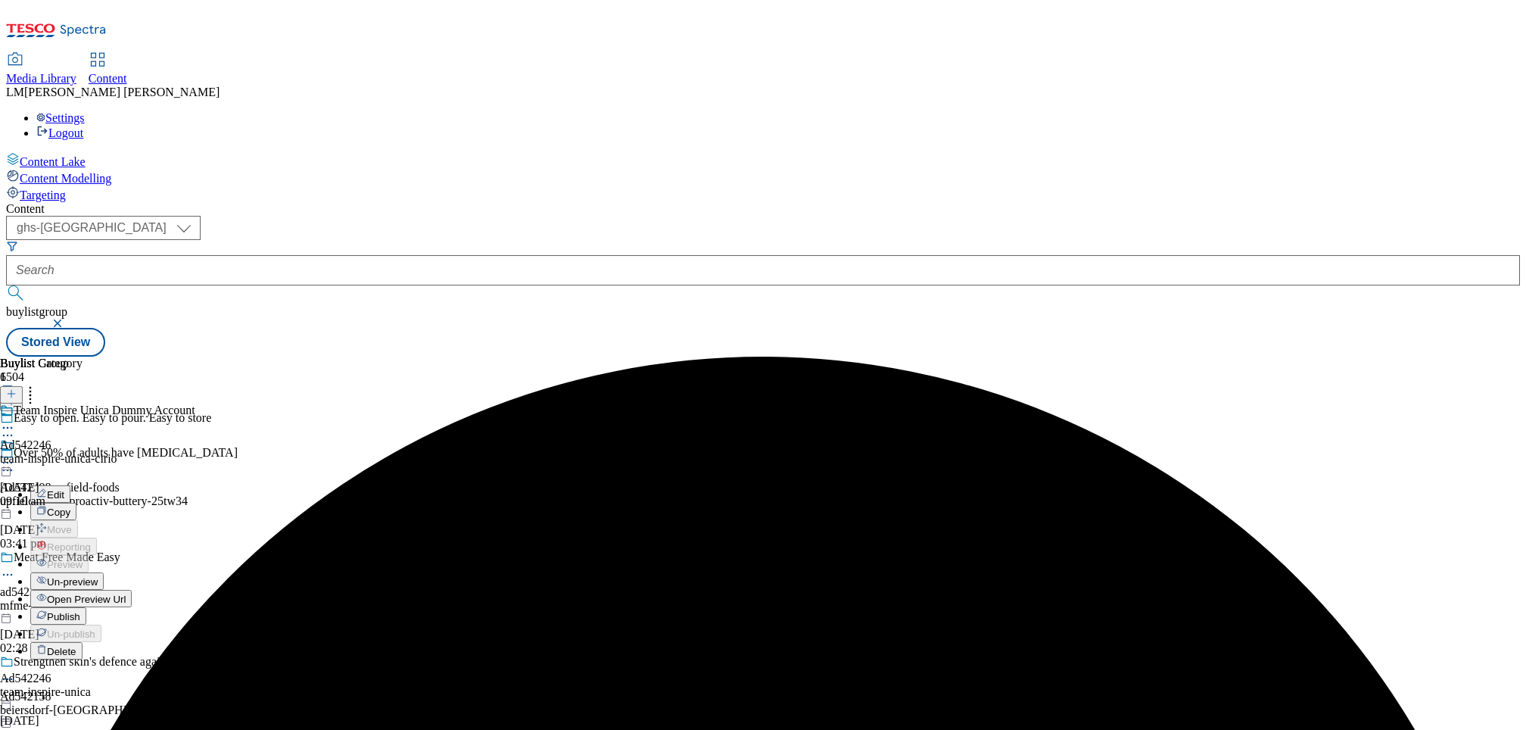
click at [86, 607] on button "Publish" at bounding box center [58, 615] width 56 height 17
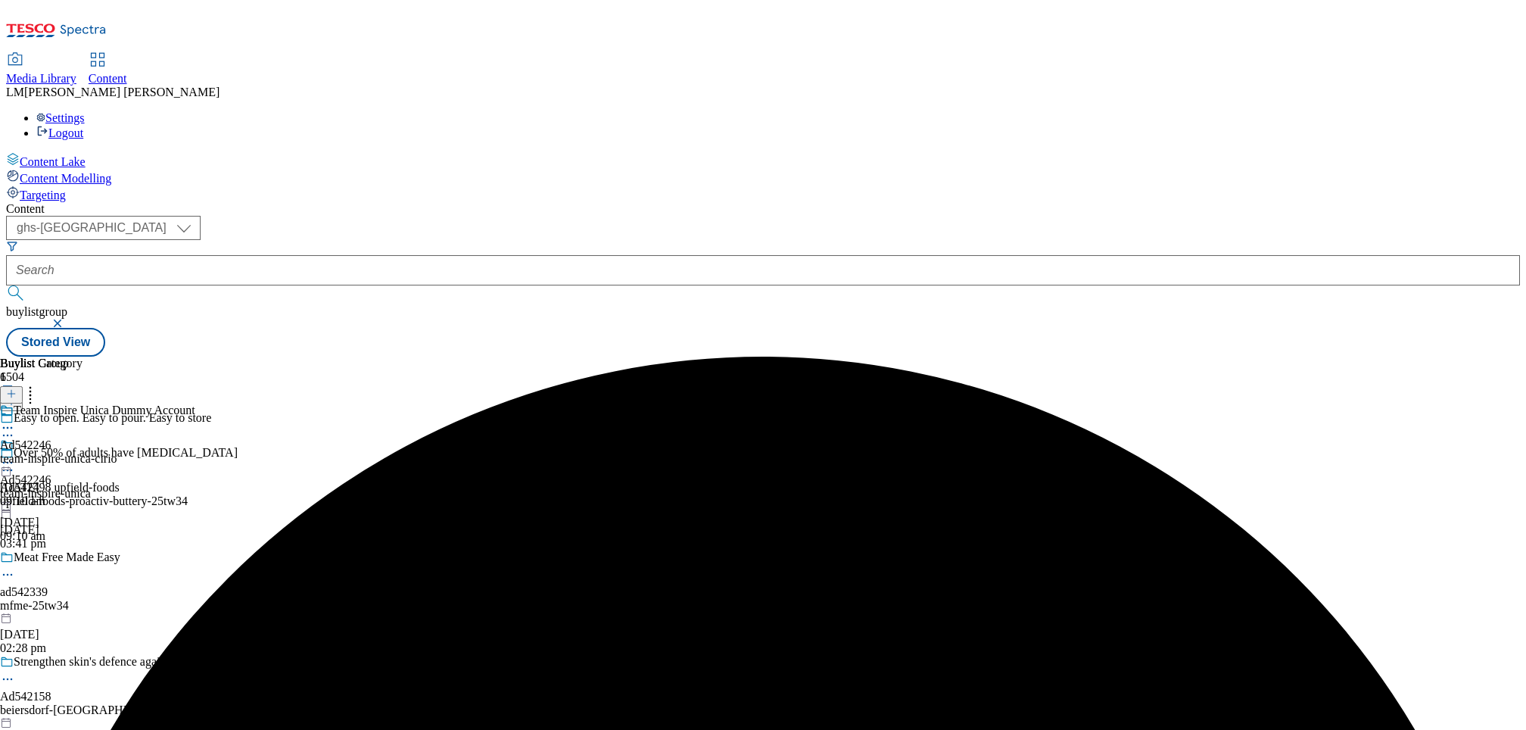
click at [91, 438] on div at bounding box center [45, 455] width 91 height 35
click at [15, 455] on icon at bounding box center [7, 462] width 15 height 15
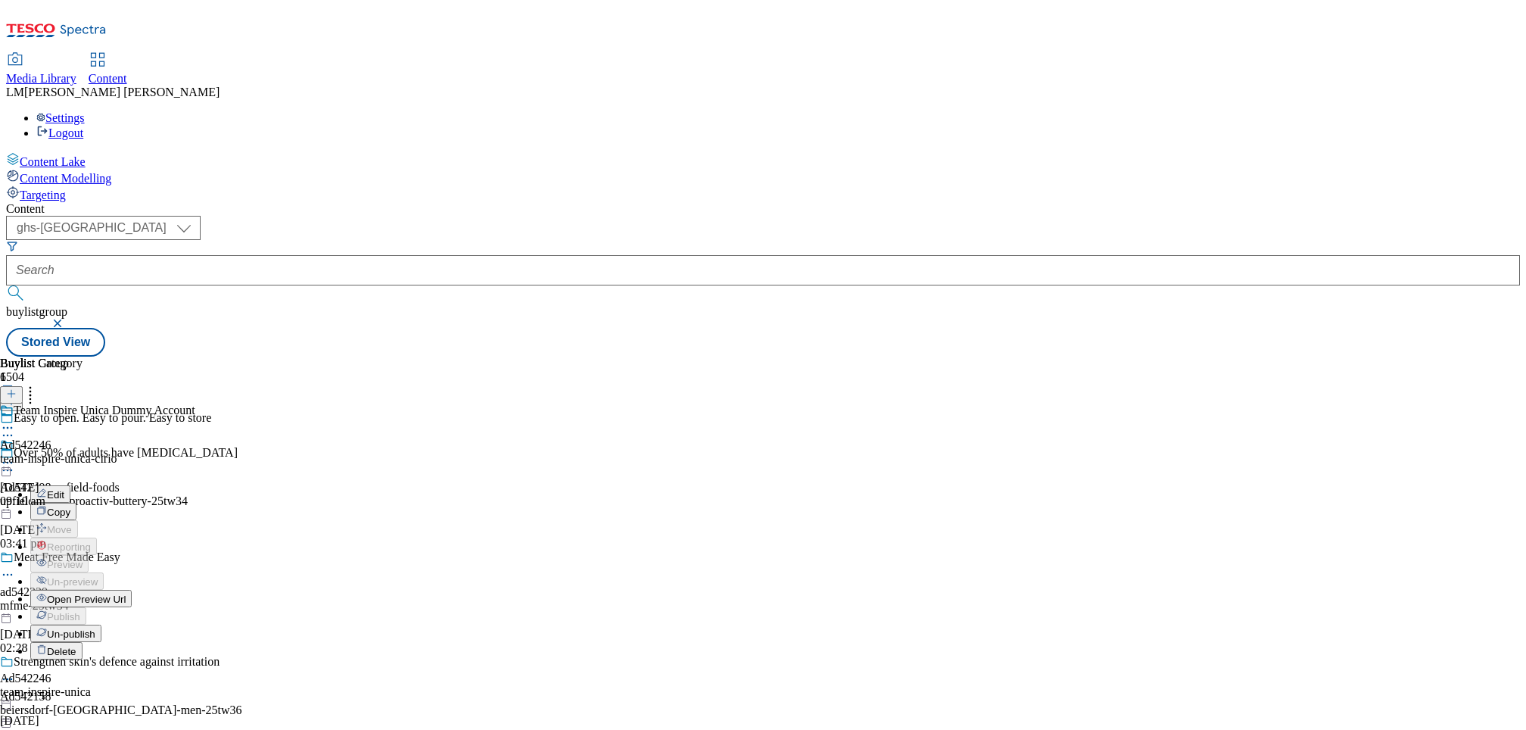
click at [126, 593] on span "Open Preview Url" at bounding box center [86, 598] width 79 height 11
